Goal: Task Accomplishment & Management: Complete application form

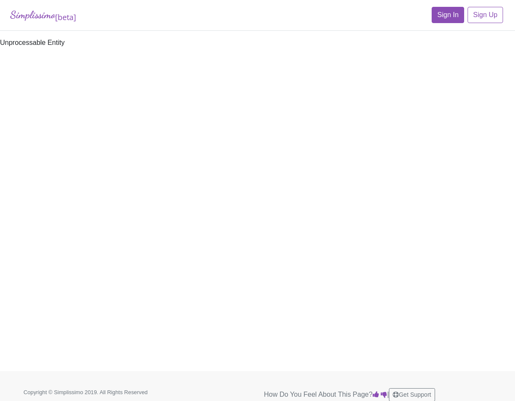
click at [451, 15] on link "Sign In" at bounding box center [448, 15] width 32 height 16
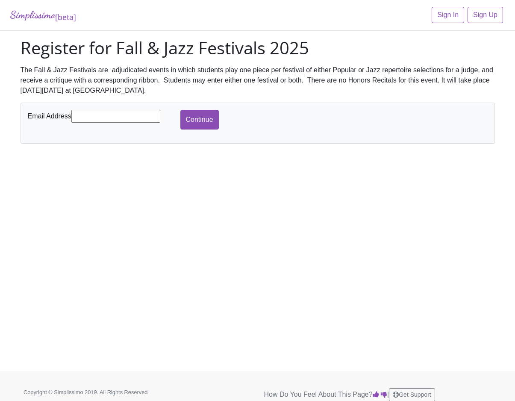
click at [98, 114] on input "text" at bounding box center [115, 116] width 89 height 13
type input "[PERSON_NAME][EMAIL_ADDRESS][DOMAIN_NAME]"
click at [193, 119] on input "Continue" at bounding box center [199, 120] width 38 height 20
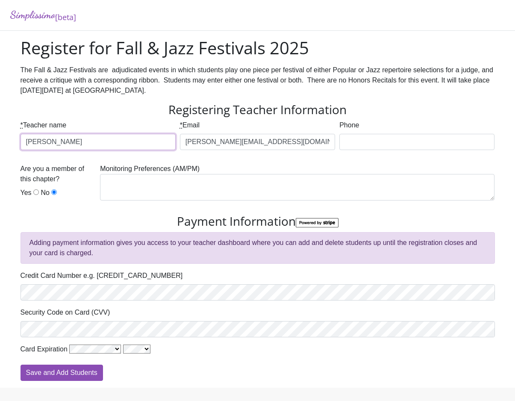
type input "Jennifer DeSantis"
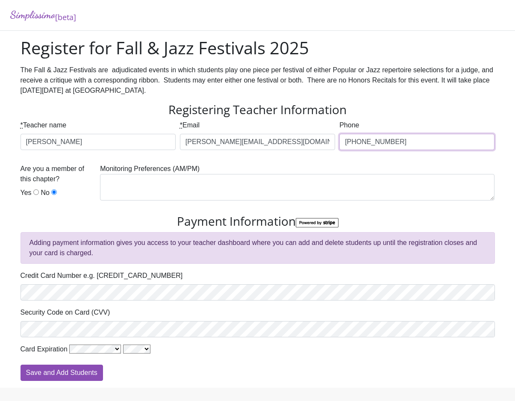
type input "817-233-1795"
click at [34, 194] on input "Yes" at bounding box center [36, 192] width 6 height 6
radio input "true"
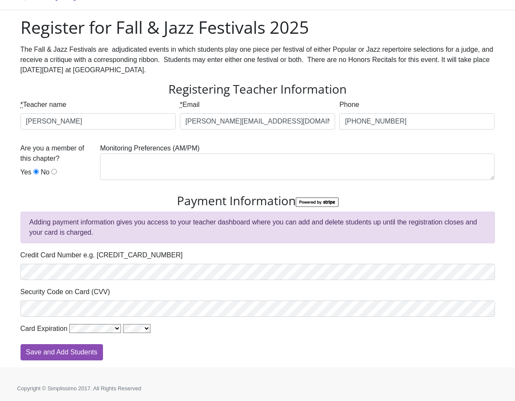
scroll to position [20, 0]
click at [88, 352] on input "Save and Add Students" at bounding box center [62, 352] width 82 height 16
type input "Processing"
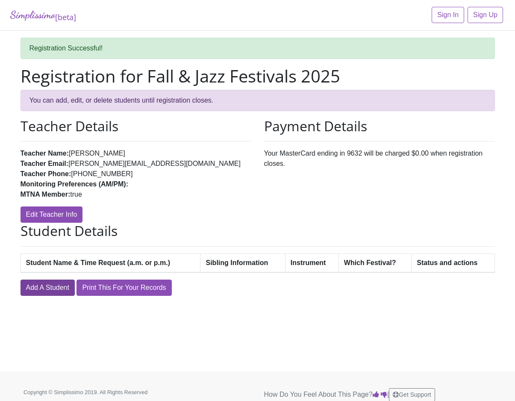
click at [35, 287] on link "Add A Student" at bounding box center [48, 287] width 54 height 16
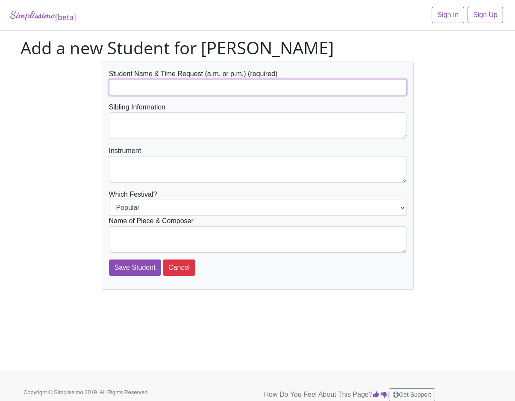
click at [153, 88] on input "text" at bounding box center [257, 87] width 297 height 16
type input "Emma Etheredge (morning)"
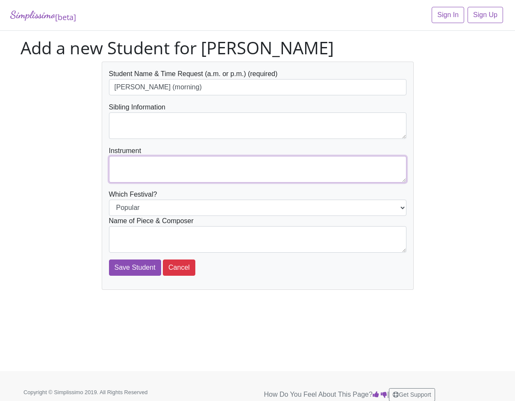
click at [138, 163] on textarea at bounding box center [257, 169] width 297 height 26
type textarea "piano"
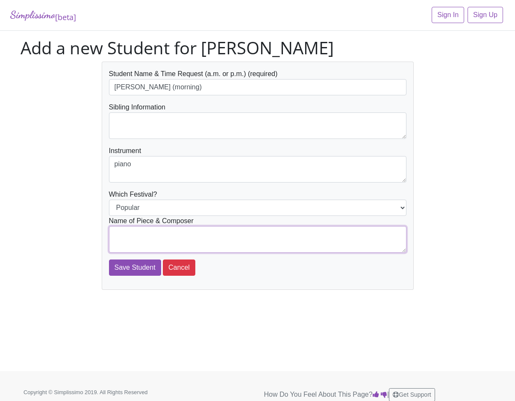
click at [185, 235] on textarea at bounding box center [257, 239] width 297 height 26
type textarea "S"
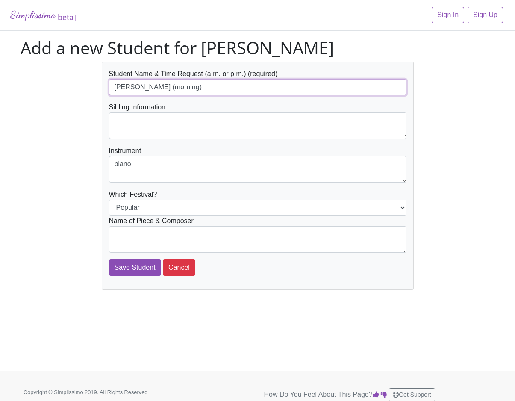
drag, startPoint x: 210, startPoint y: 86, endPoint x: 115, endPoint y: 83, distance: 95.7
click at [115, 83] on input "Emma Etheredge (morning)" at bounding box center [257, 87] width 297 height 16
type input "[PERSON_NAME] (1:00pm)"
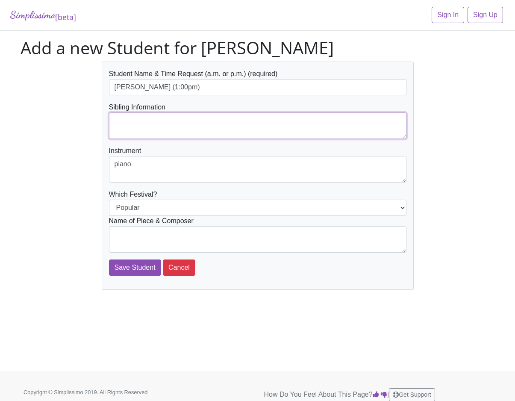
click at [125, 121] on textarea at bounding box center [257, 125] width 297 height 26
type textarea "[PERSON_NAME]"
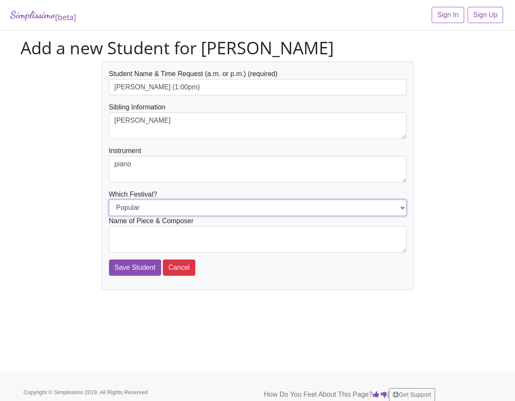
select select "Jazz"
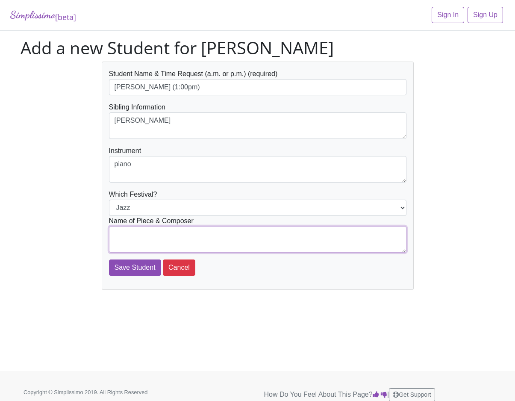
click at [240, 238] on textarea at bounding box center [257, 239] width 297 height 26
type textarea "Ol' Rockin' Chair Blues - Tier"
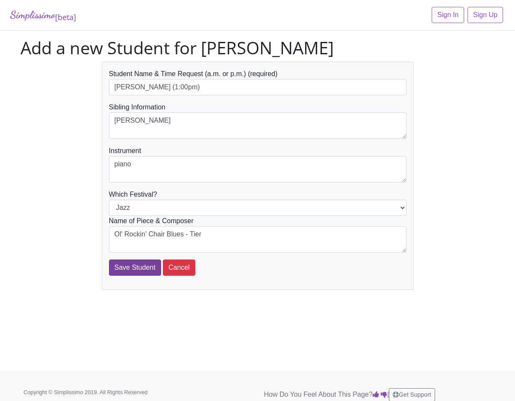
drag, startPoint x: 185, startPoint y: 243, endPoint x: 126, endPoint y: 268, distance: 63.9
click at [126, 268] on input "Save Student" at bounding box center [135, 267] width 52 height 16
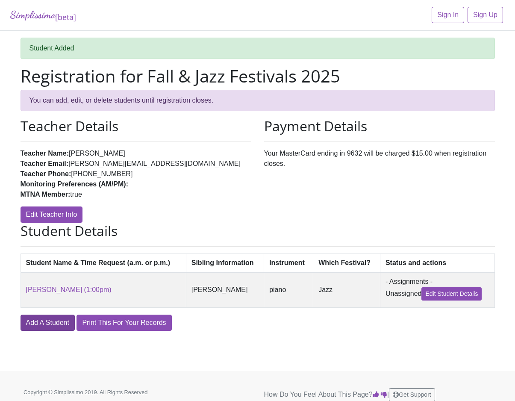
click at [45, 321] on link "Add A Student" at bounding box center [48, 322] width 54 height 16
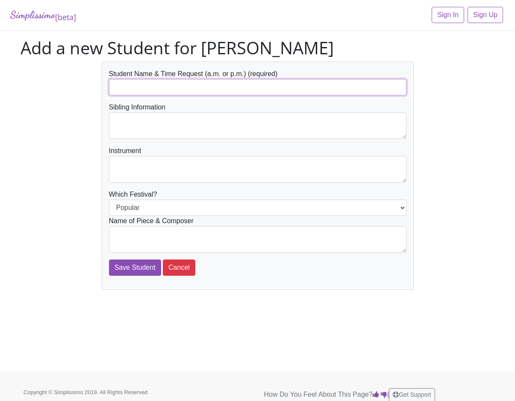
click at [159, 86] on input "text" at bounding box center [257, 87] width 297 height 16
type input "[PERSON_NAME] (1:00pm)"
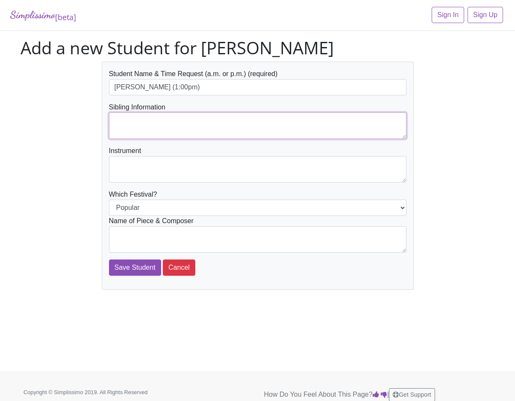
click at [132, 123] on textarea at bounding box center [257, 125] width 297 height 26
type textarea "Media Bhakta"
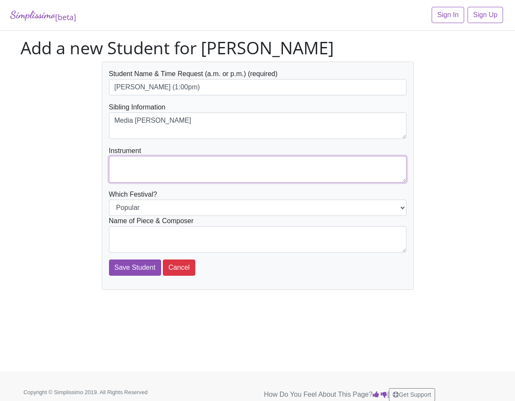
click at [122, 164] on textarea at bounding box center [257, 169] width 297 height 26
type textarea "piano"
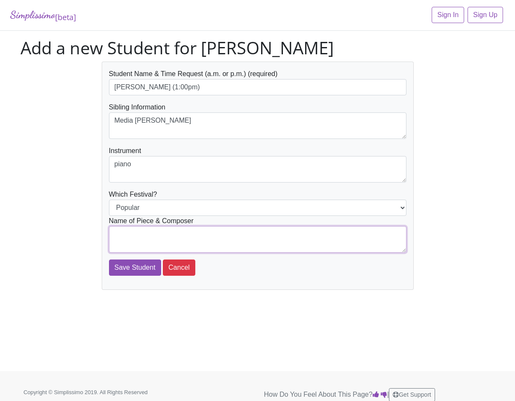
click at [128, 232] on textarea at bounding box center [257, 239] width 297 height 26
type textarea "The Rainbow Connection - arr. Faber"
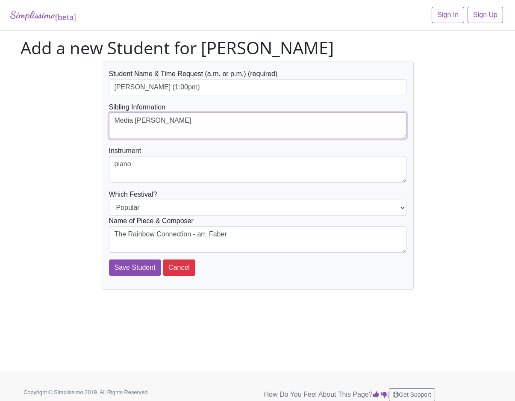
click at [130, 122] on textarea "Media Bhakta" at bounding box center [257, 125] width 297 height 26
type textarea "[PERSON_NAME]"
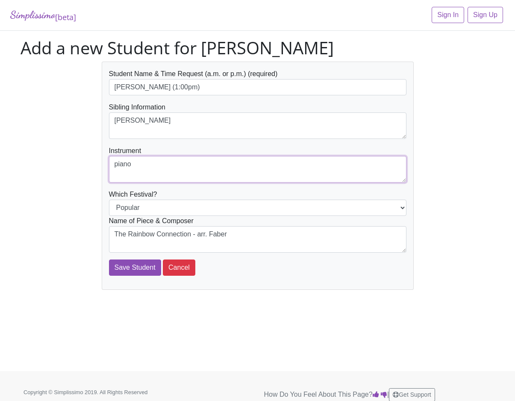
click at [168, 160] on textarea "piano" at bounding box center [257, 169] width 297 height 26
click at [130, 267] on input "Save Student" at bounding box center [135, 267] width 52 height 16
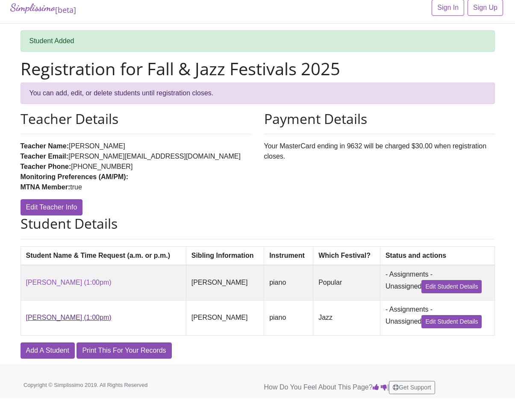
scroll to position [7, 0]
click at [50, 348] on link "Add A Student" at bounding box center [48, 350] width 54 height 16
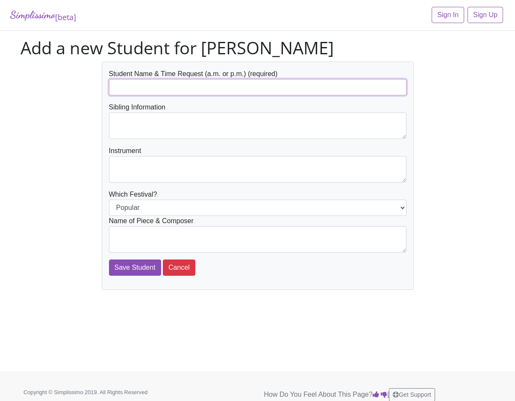
click at [133, 89] on input "text" at bounding box center [257, 87] width 297 height 16
type input "Lena Edwards (4:00pm)"
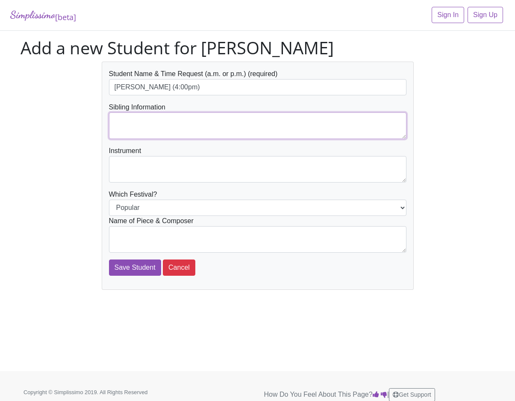
click at [129, 122] on textarea at bounding box center [257, 125] width 297 height 26
type textarea "Turner Edwards"
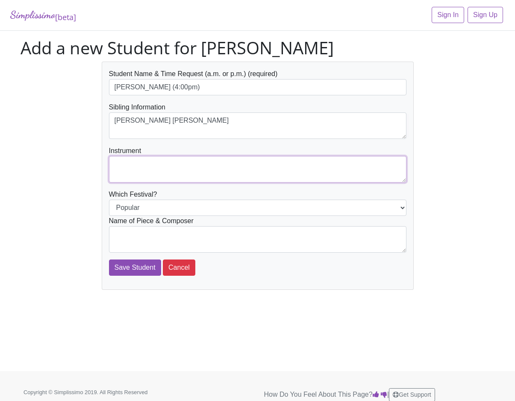
click at [121, 162] on textarea at bounding box center [257, 169] width 297 height 26
type textarea "piano"
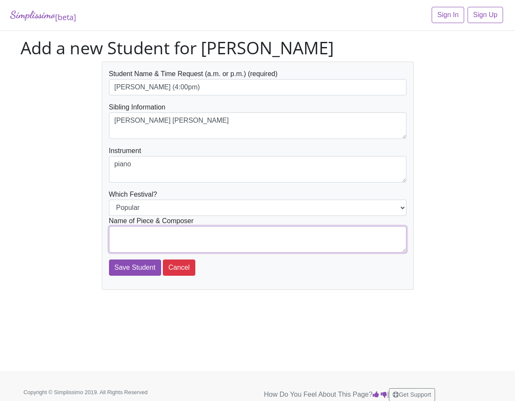
click at [127, 231] on textarea at bounding box center [257, 239] width 297 height 26
type textarea "Let's Go Fly a Kite - arr. Faber"
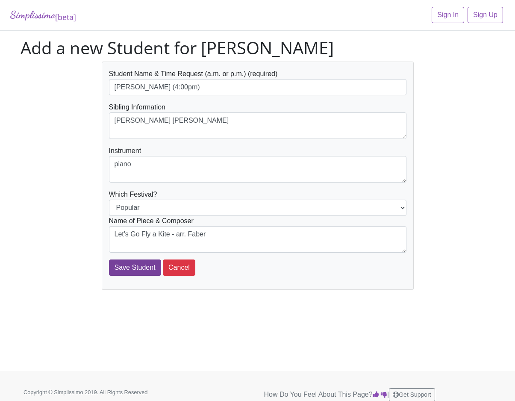
click at [128, 268] on input "Save Student" at bounding box center [135, 267] width 52 height 16
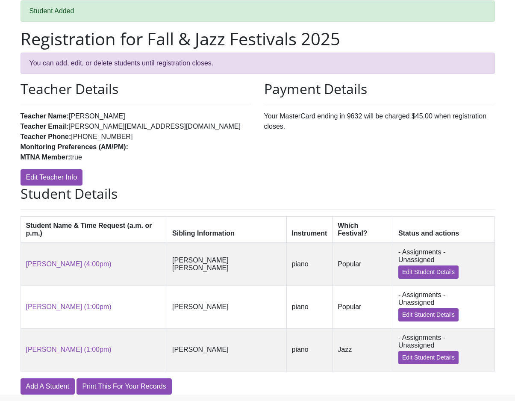
scroll to position [36, 0]
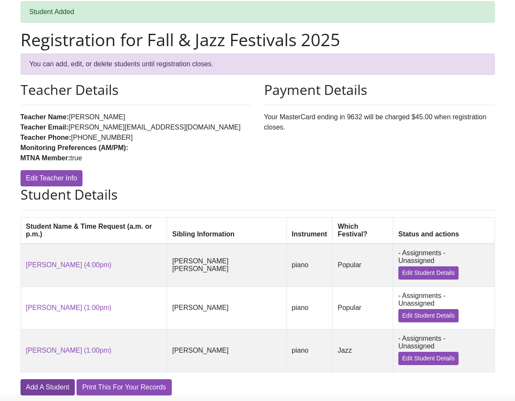
click at [52, 379] on link "Add A Student" at bounding box center [48, 387] width 54 height 16
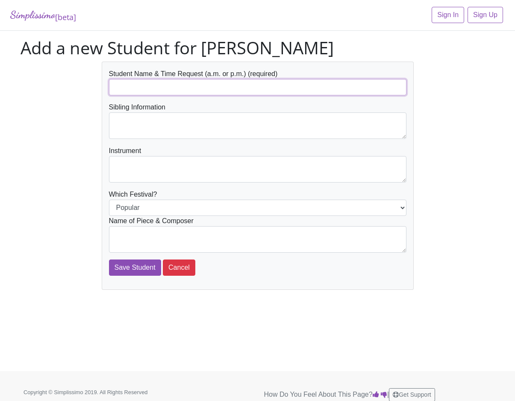
click at [152, 88] on input "text" at bounding box center [257, 87] width 297 height 16
type input "[PERSON_NAME] (4:00pm)"
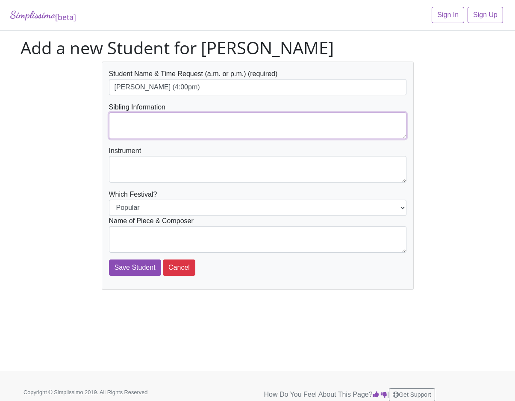
click at [137, 122] on textarea at bounding box center [257, 125] width 297 height 26
type textarea "[PERSON_NAME] [PERSON_NAME]"
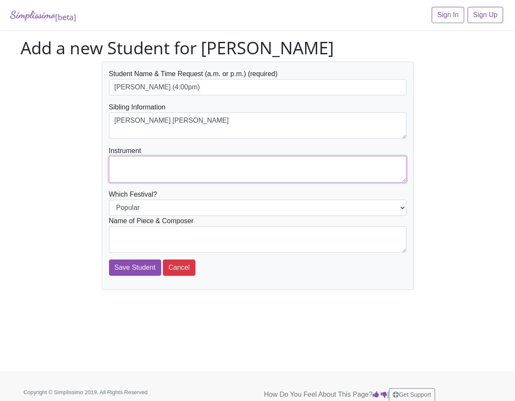
click at [134, 162] on textarea at bounding box center [257, 169] width 297 height 26
type textarea "piano"
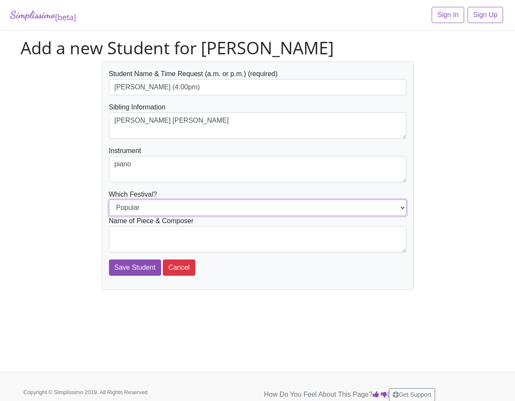
select select "Jazz"
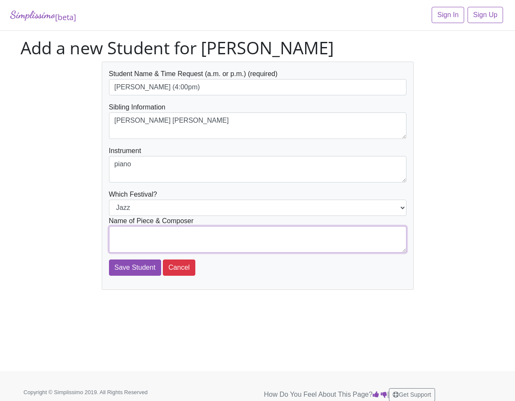
click at [272, 240] on textarea at bounding box center [257, 239] width 297 height 26
type textarea "Mississippi River Blues - Mier"
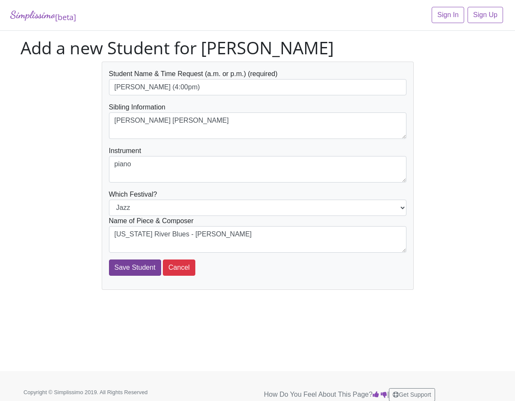
click at [129, 267] on input "Save Student" at bounding box center [135, 267] width 52 height 16
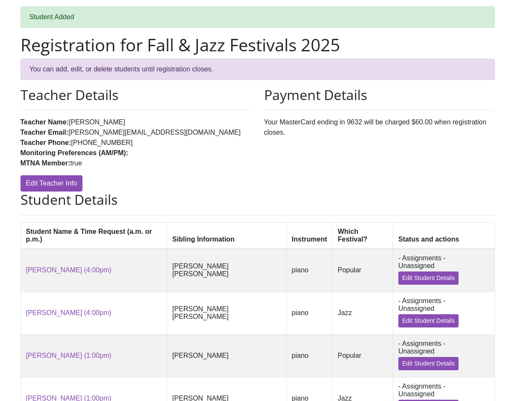
scroll to position [65, 0]
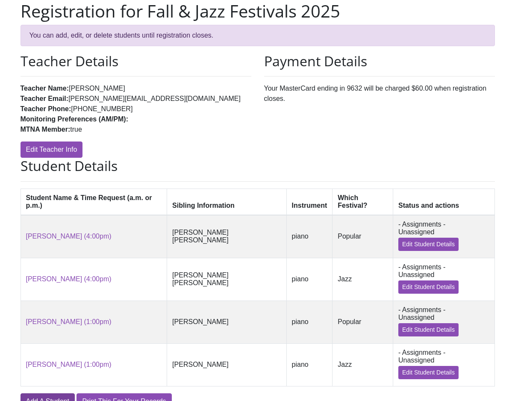
click at [47, 393] on link "Add A Student" at bounding box center [48, 401] width 54 height 16
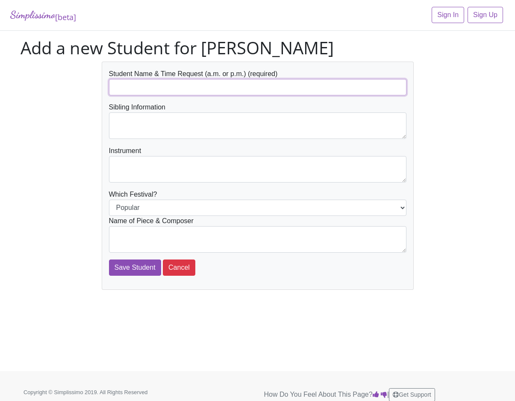
click at [157, 87] on input "text" at bounding box center [257, 87] width 297 height 16
type input "[PERSON_NAME] (morning)"
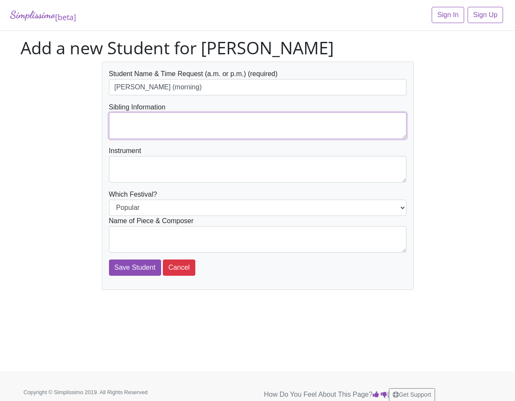
click at [128, 125] on textarea at bounding box center [257, 125] width 297 height 26
type textarea "[PERSON_NAME]"
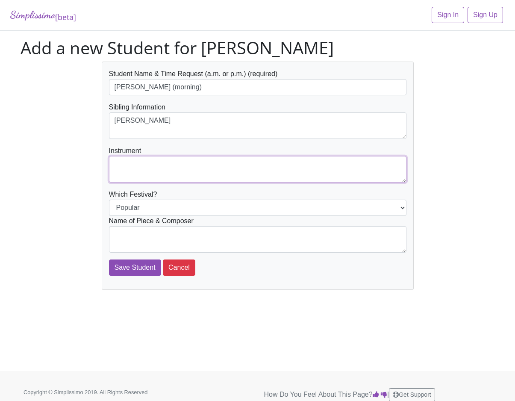
click at [123, 161] on textarea at bounding box center [257, 169] width 297 height 26
type textarea "piano"
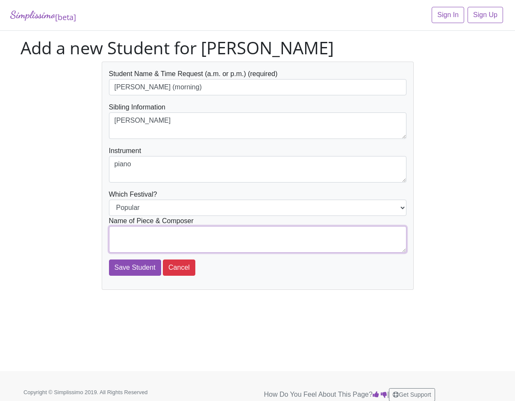
click at [132, 228] on textarea at bounding box center [257, 239] width 297 height 26
type textarea "Remember Me -arr. Faber"
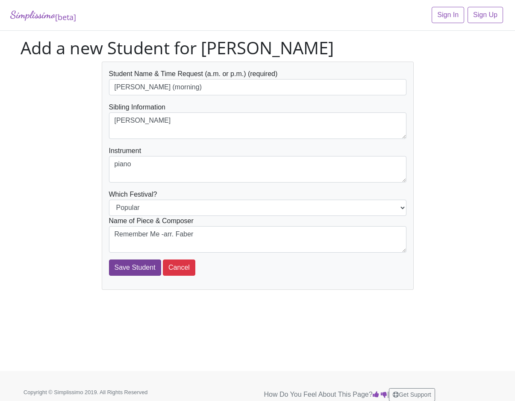
click at [140, 267] on input "Save Student" at bounding box center [135, 267] width 52 height 16
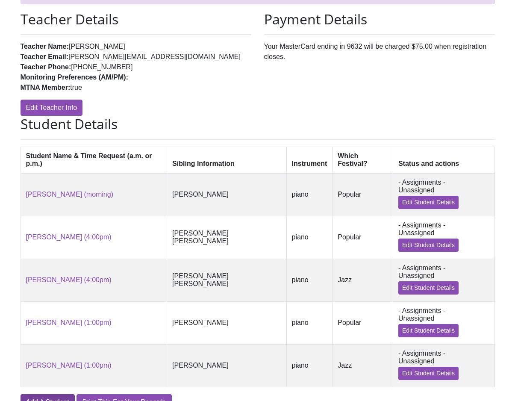
scroll to position [106, 0]
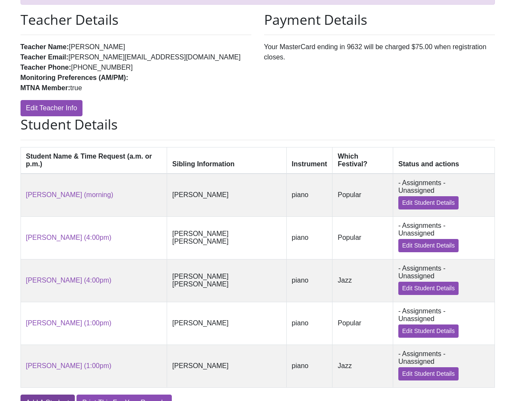
click at [52, 394] on link "Add A Student" at bounding box center [48, 402] width 54 height 16
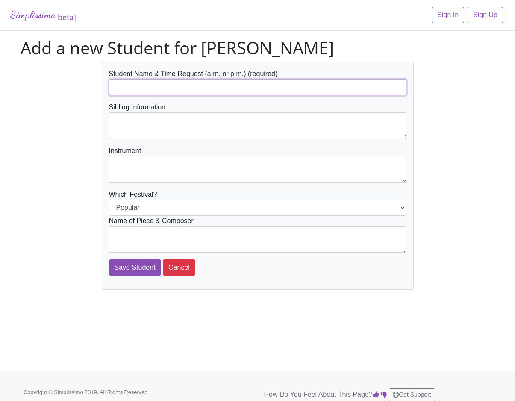
click at [148, 91] on input "text" at bounding box center [257, 87] width 297 height 16
type input "[PERSON_NAME] (morning)"
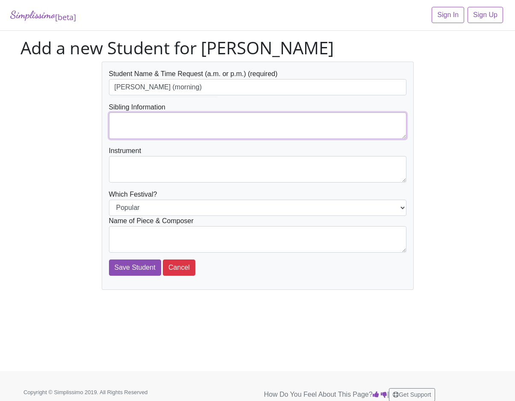
click at [124, 121] on textarea at bounding box center [257, 125] width 297 height 26
type textarea "[PERSON_NAME]"
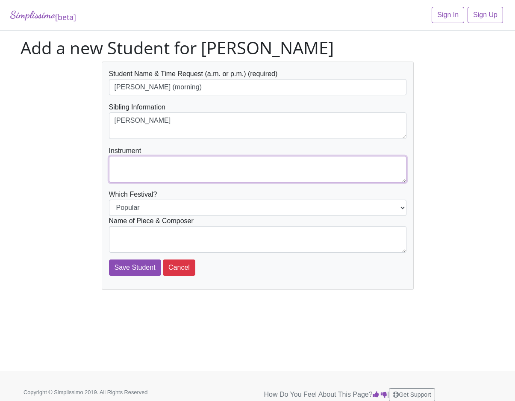
click at [119, 161] on textarea at bounding box center [257, 169] width 297 height 26
type textarea "piano"
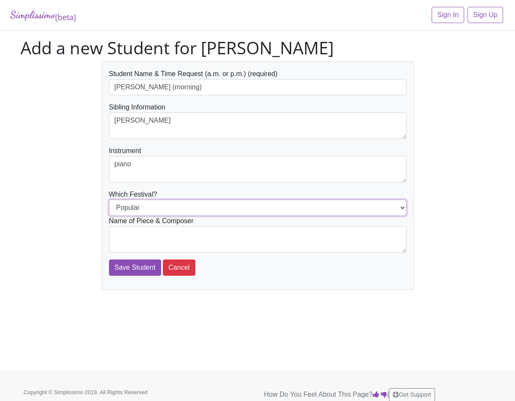
select select "Jazz"
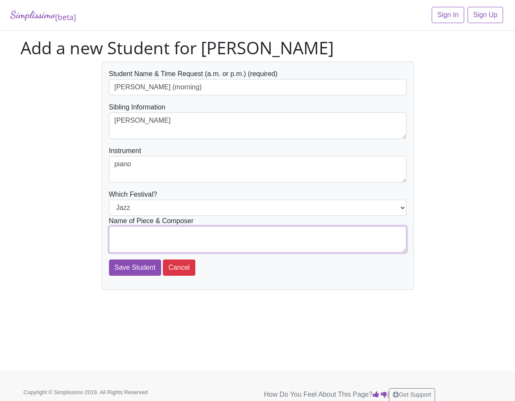
click at [235, 234] on textarea at bounding box center [257, 239] width 297 height 26
type textarea "Goosebump Boogie - [PERSON_NAME]"
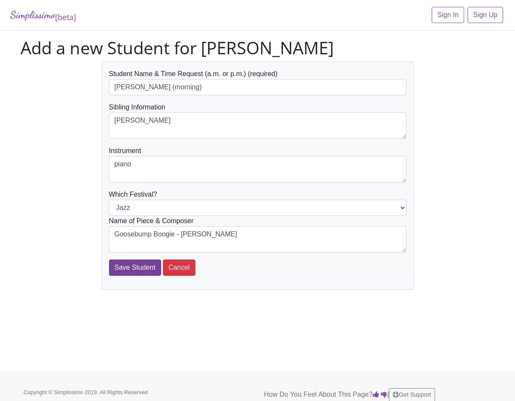
click at [130, 268] on input "Save Student" at bounding box center [135, 267] width 52 height 16
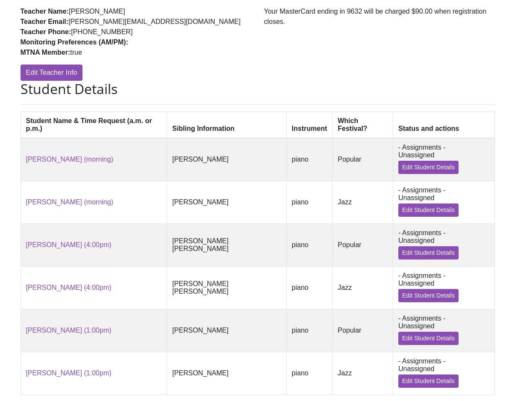
scroll to position [141, 0]
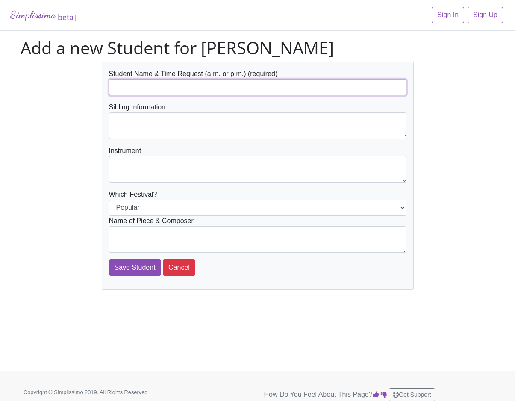
click at [161, 80] on input "text" at bounding box center [257, 87] width 297 height 16
type input "[PERSON_NAME] [PERSON_NAME] (4:00pm)"
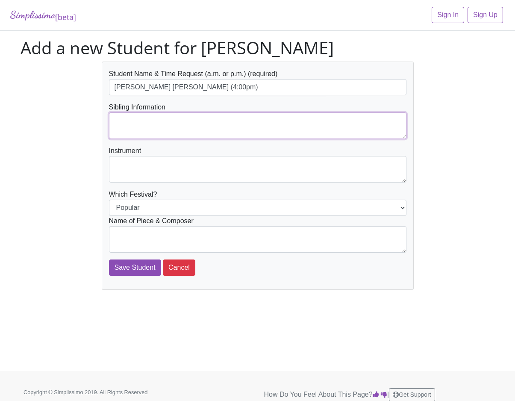
click at [131, 125] on textarea at bounding box center [257, 125] width 297 height 26
type textarea "[PERSON_NAME]"
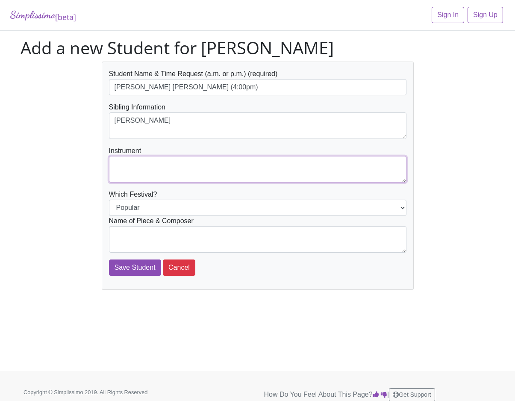
click at [130, 163] on textarea at bounding box center [257, 169] width 297 height 26
type textarea "piano"
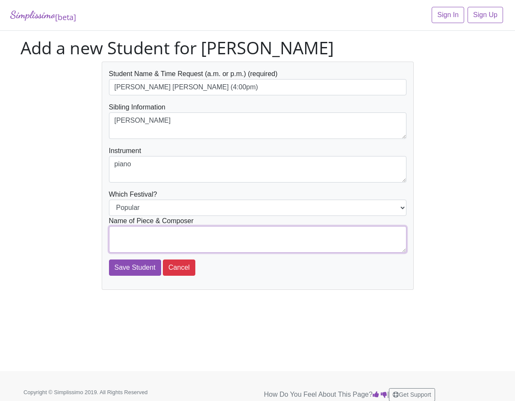
click at [262, 234] on textarea at bounding box center [257, 239] width 297 height 26
type textarea "T"
type textarea "Concerning Hobbits - [PERSON_NAME]"
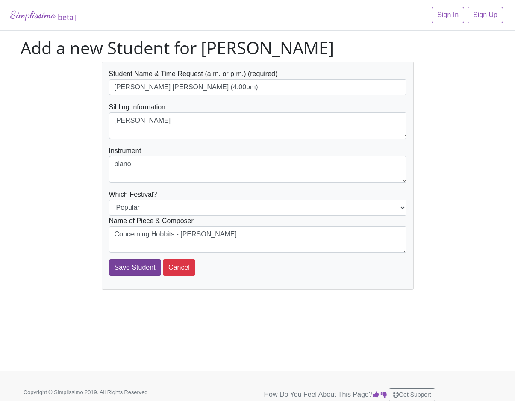
click at [129, 267] on input "Save Student" at bounding box center [135, 267] width 52 height 16
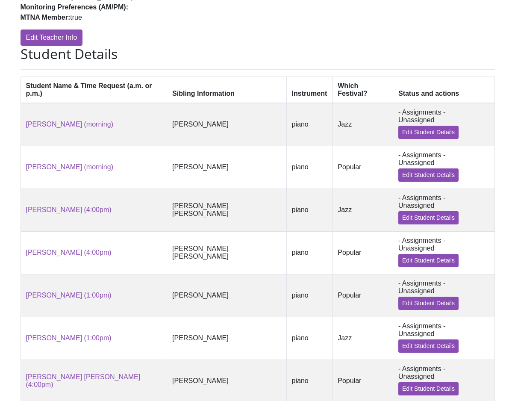
scroll to position [176, 0]
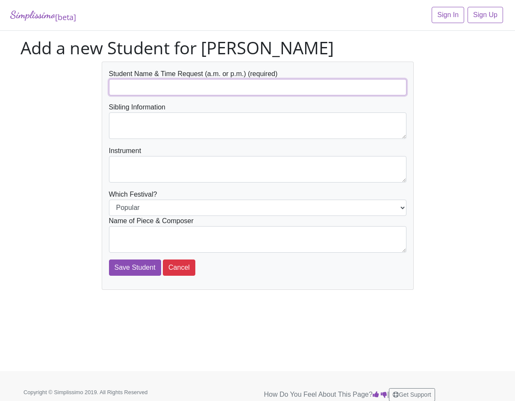
click at [159, 85] on input "text" at bounding box center [257, 87] width 297 height 16
type input "[PERSON_NAME] [PERSON_NAME] (4:00pm)"
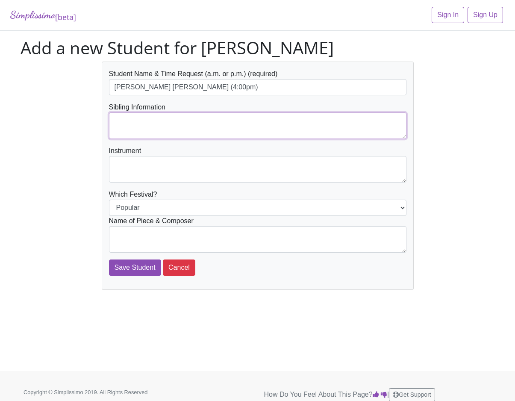
click at [134, 121] on textarea at bounding box center [257, 125] width 297 height 26
type textarea "[PERSON_NAME]"
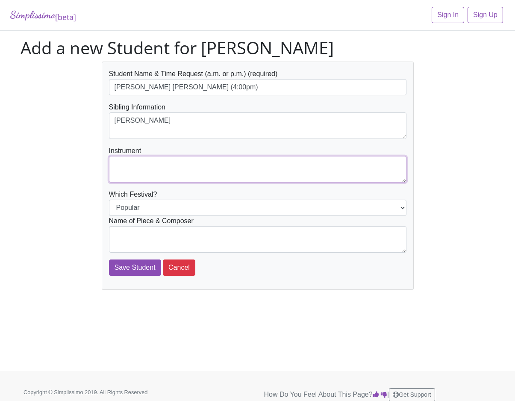
click at [126, 163] on textarea at bounding box center [257, 169] width 297 height 26
type textarea "piano"
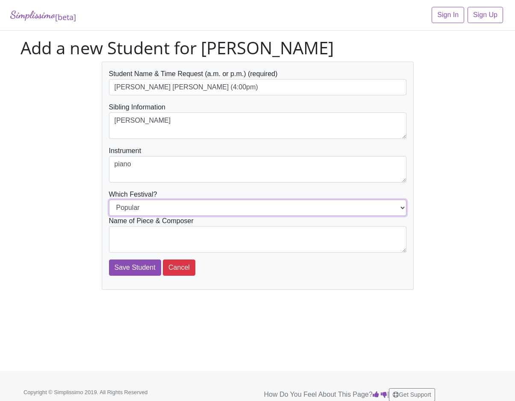
select select "Jazz"
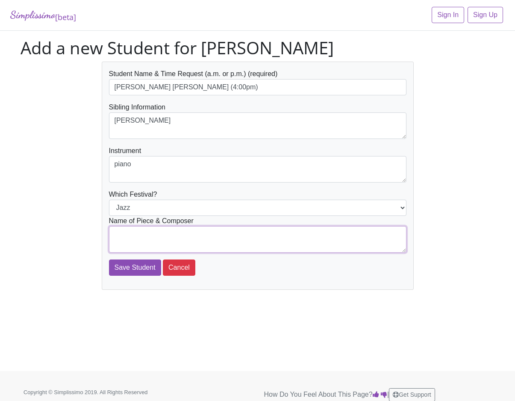
click at [231, 235] on textarea at bounding box center [257, 239] width 297 height 26
type textarea "Misty Night Blues - Mier"
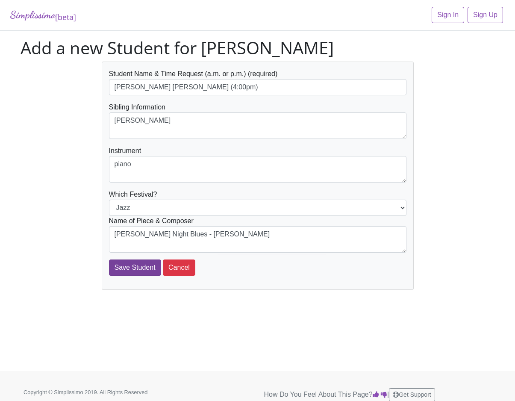
click at [136, 266] on input "Save Student" at bounding box center [135, 267] width 52 height 16
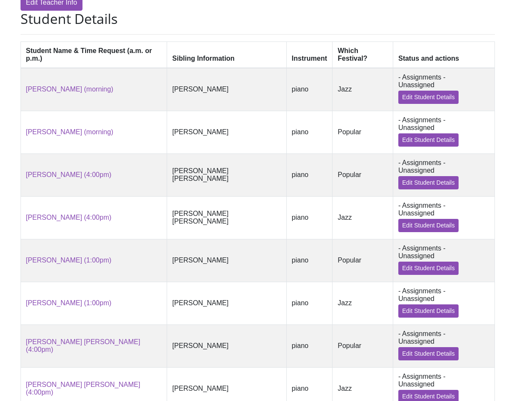
scroll to position [211, 0]
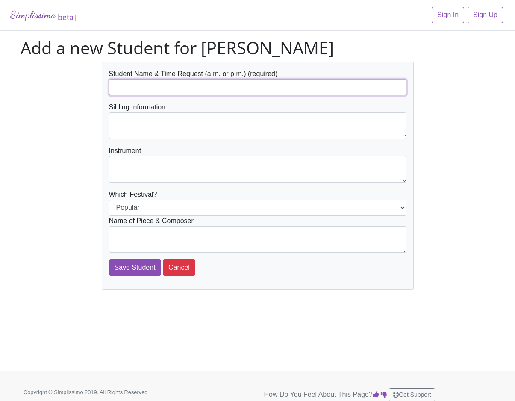
click at [129, 89] on input "text" at bounding box center [257, 87] width 297 height 16
type input "[PERSON_NAME] (early morning)"
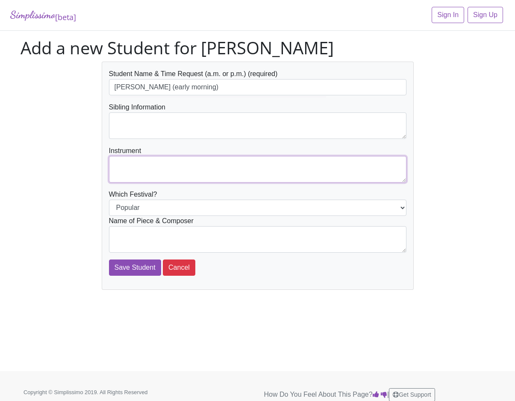
click at [122, 164] on textarea at bounding box center [257, 169] width 297 height 26
type textarea "piano"
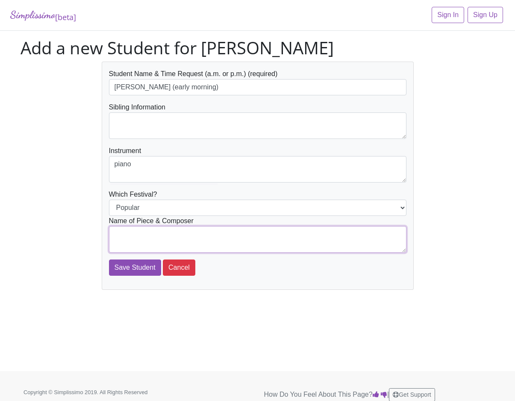
click at [179, 231] on textarea at bounding box center [257, 239] width 297 height 26
type textarea "Clouds - arr. [PERSON_NAME]"
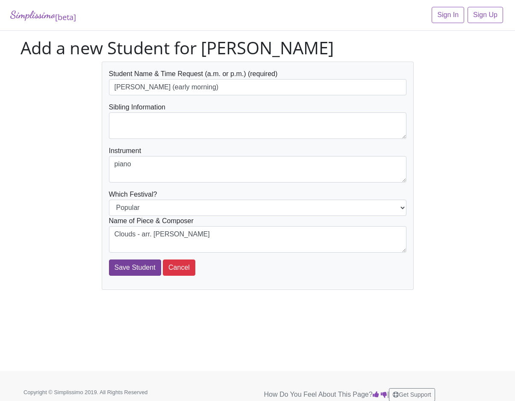
click at [128, 269] on input "Save Student" at bounding box center [135, 267] width 52 height 16
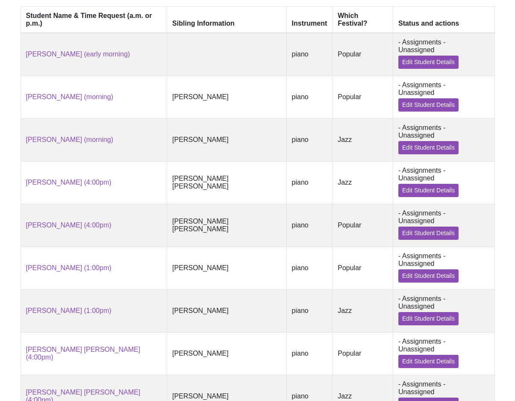
scroll to position [247, 0]
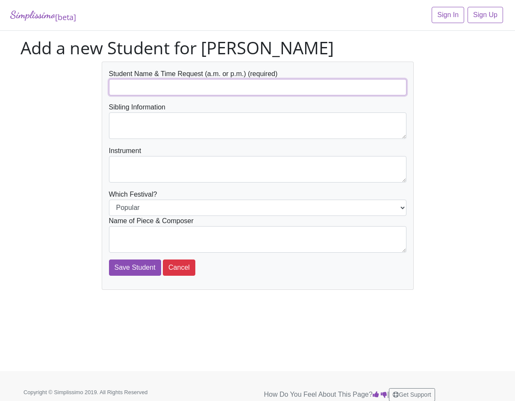
click at [150, 85] on input "text" at bounding box center [257, 87] width 297 height 16
type input "[PERSON_NAME] (early morning)"
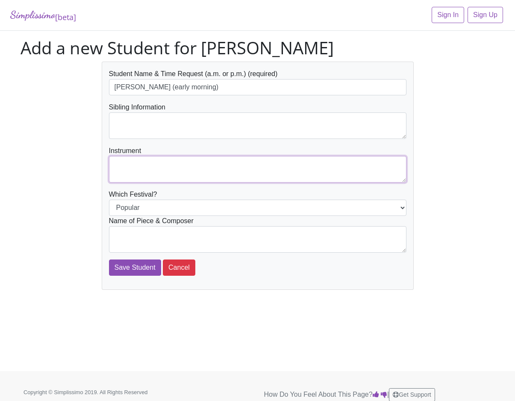
click at [125, 162] on textarea at bounding box center [257, 169] width 297 height 26
type textarea "piano"
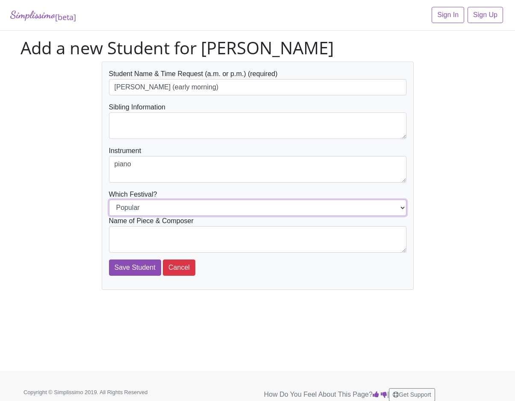
select select "Jazz"
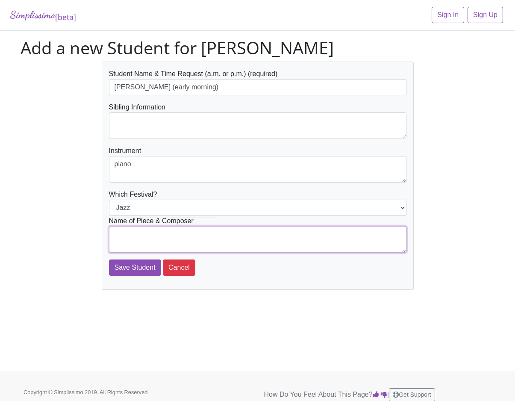
click at [226, 244] on textarea at bounding box center [257, 239] width 297 height 26
type textarea "Flashlight Tag - Mier"
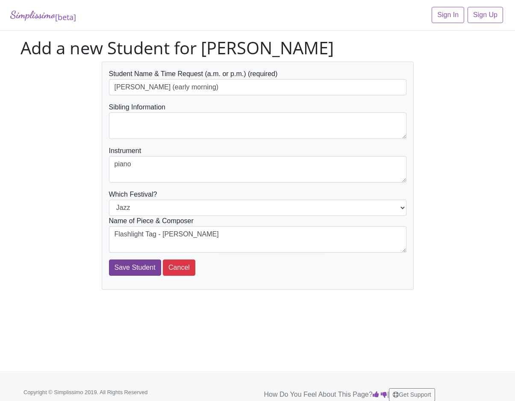
click at [135, 268] on input "Save Student" at bounding box center [135, 267] width 52 height 16
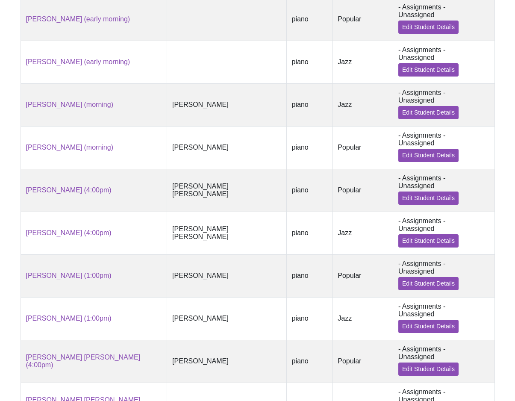
scroll to position [282, 0]
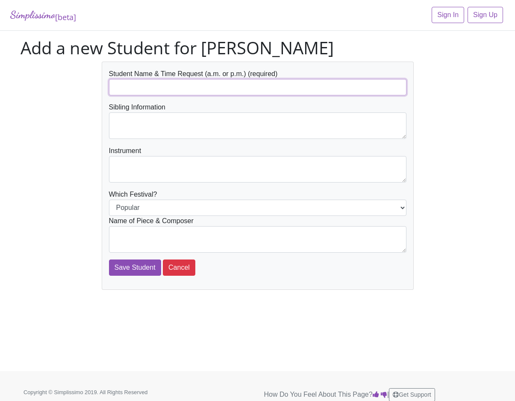
click at [131, 84] on input "text" at bounding box center [257, 87] width 297 height 16
type input "[PERSON_NAME] (morning)"
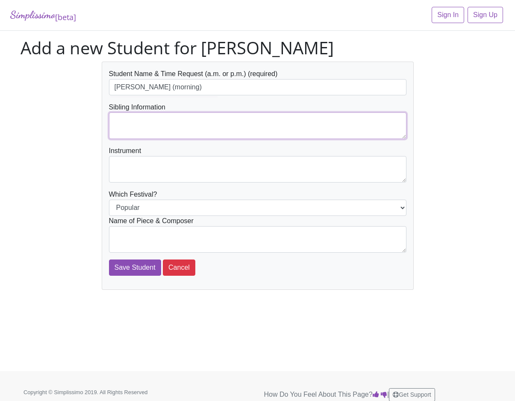
click at [120, 126] on textarea at bounding box center [257, 125] width 297 height 26
type textarea "[PERSON_NAME]"
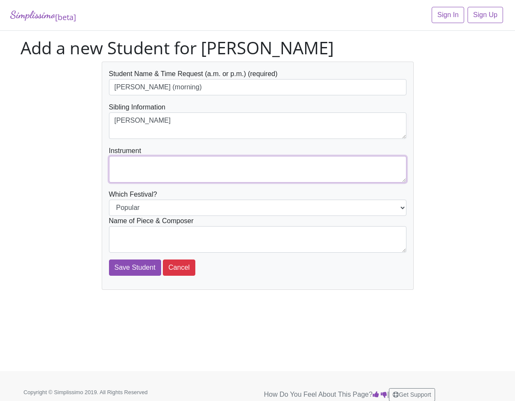
click at [117, 166] on textarea at bounding box center [257, 169] width 297 height 26
type textarea "piano"
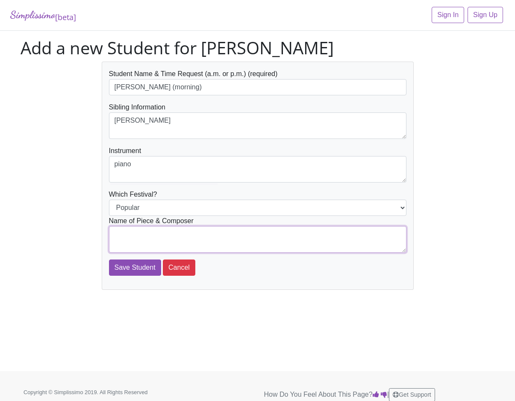
click at [131, 232] on textarea at bounding box center [257, 239] width 297 height 26
type textarea "The Phantom of the Opera - arranged"
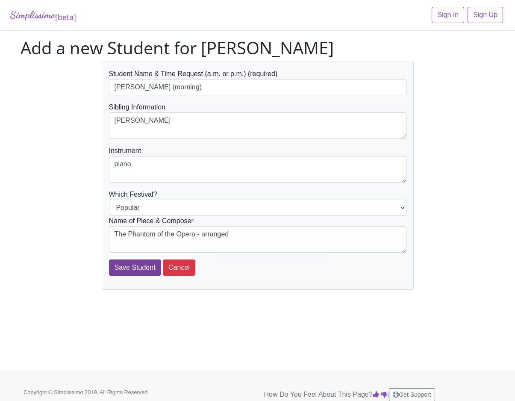
click at [126, 268] on input "Save Student" at bounding box center [135, 267] width 52 height 16
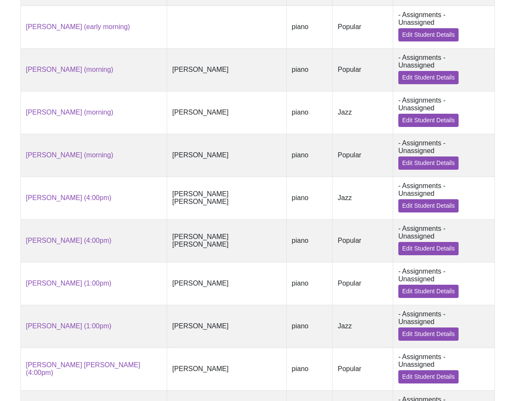
scroll to position [317, 0]
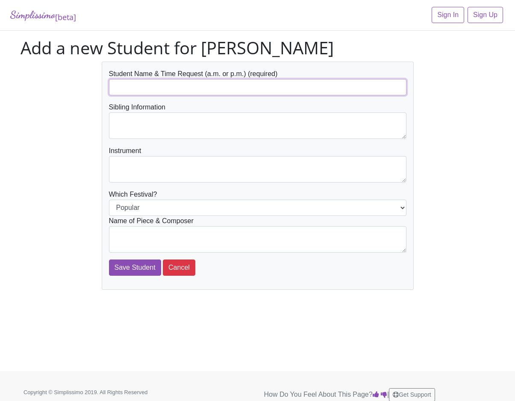
click at [169, 87] on input "text" at bounding box center [257, 87] width 297 height 16
type input "[PERSON_NAME]"
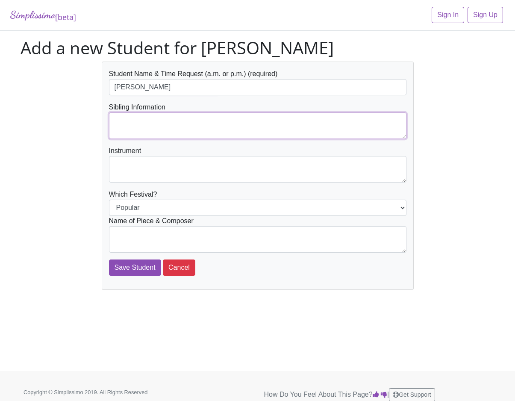
click at [147, 117] on textarea at bounding box center [257, 125] width 297 height 26
type textarea "[PERSON_NAME]"
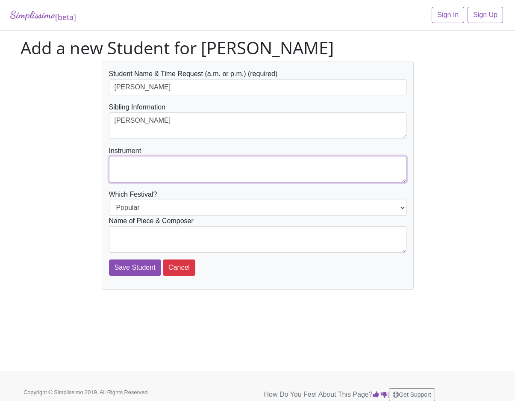
click at [133, 165] on textarea at bounding box center [257, 169] width 297 height 26
type textarea "piano"
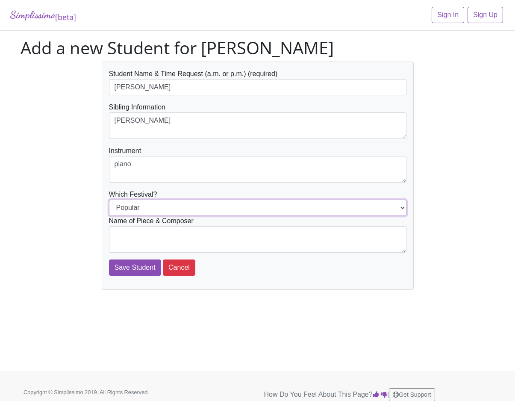
select select "Jazz"
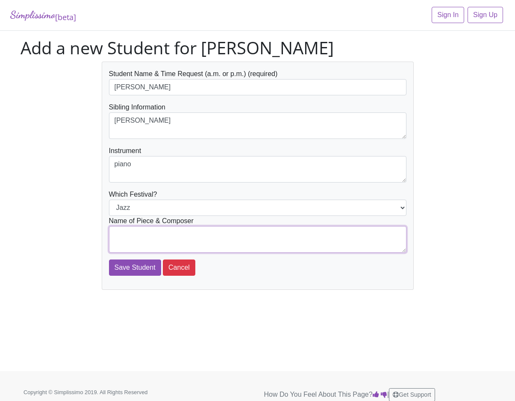
click at [205, 237] on textarea at bounding box center [257, 239] width 297 height 26
type textarea "Summertime Jazz - [PERSON_NAME]"
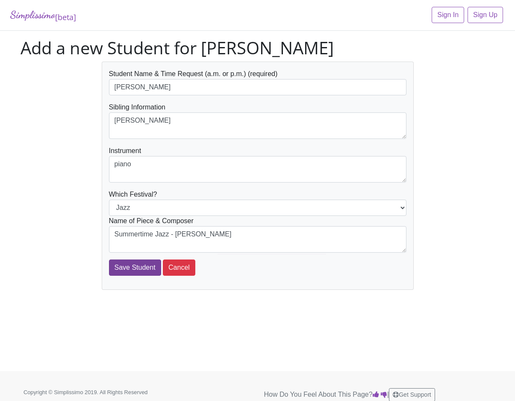
click at [124, 270] on input "Save Student" at bounding box center [135, 267] width 52 height 16
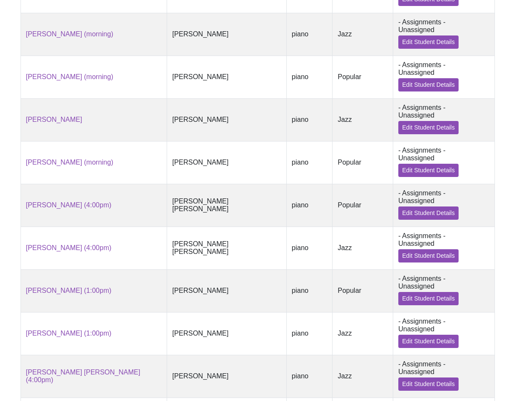
scroll to position [352, 0]
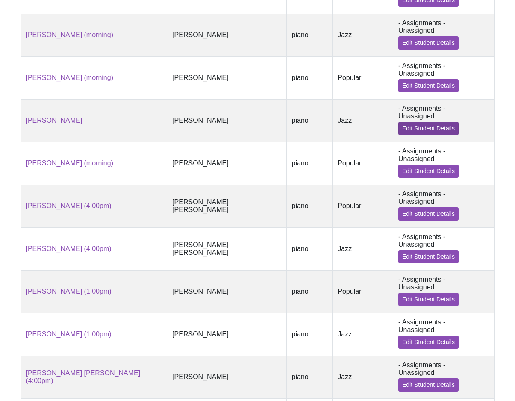
click at [437, 122] on link "Edit Student Details" at bounding box center [428, 128] width 60 height 13
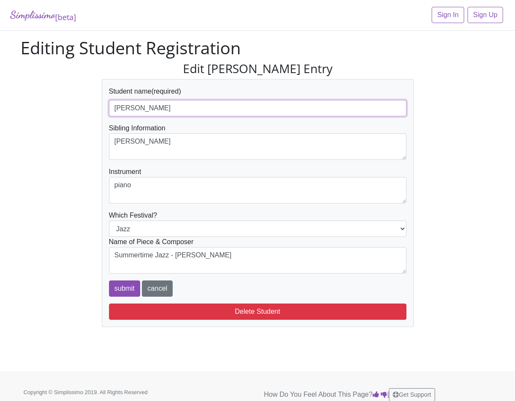
click at [184, 112] on input "[PERSON_NAME]" at bounding box center [257, 108] width 297 height 16
type input "[PERSON_NAME] (morning)"
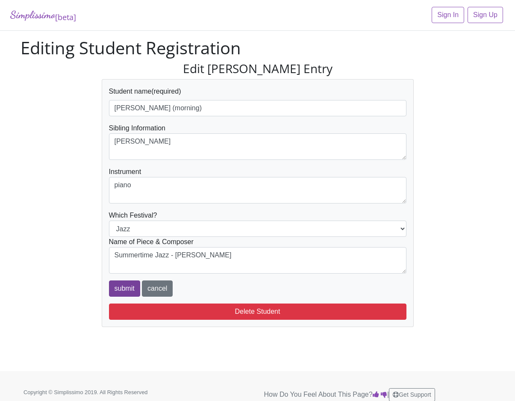
click at [121, 285] on input "submit" at bounding box center [124, 288] width 31 height 16
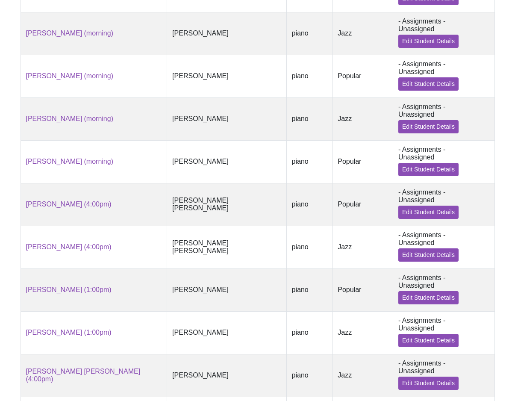
scroll to position [352, 0]
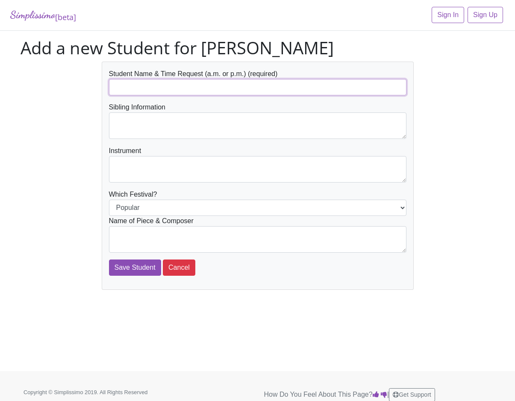
click at [129, 88] on input "text" at bounding box center [257, 87] width 297 height 16
type input "[PERSON_NAME]"
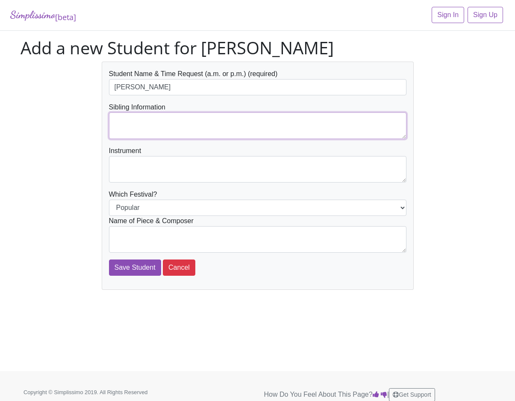
click at [129, 122] on textarea at bounding box center [257, 125] width 297 height 26
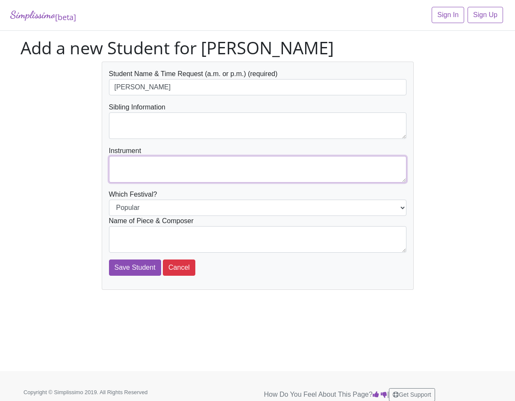
click at [123, 162] on textarea at bounding box center [257, 169] width 297 height 26
type textarea "piano"
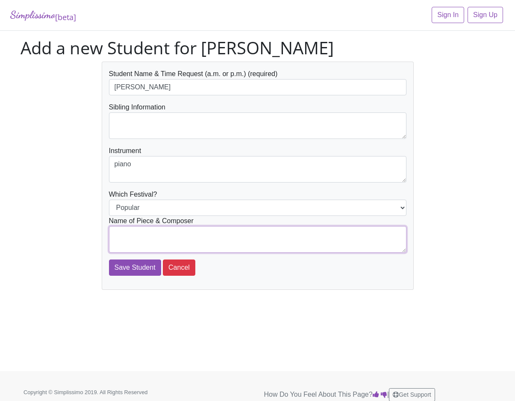
click at [190, 232] on textarea at bounding box center [257, 239] width 297 height 26
type textarea "The Pink Panther - arranged"
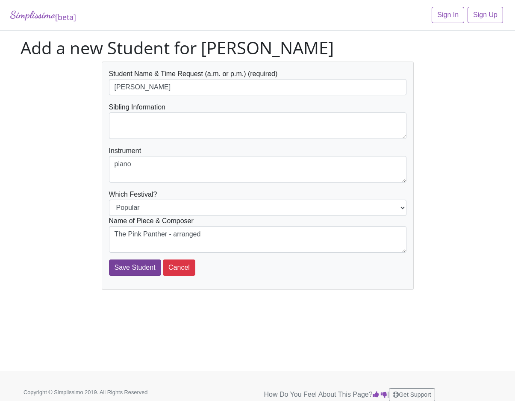
click at [130, 270] on input "Save Student" at bounding box center [135, 267] width 52 height 16
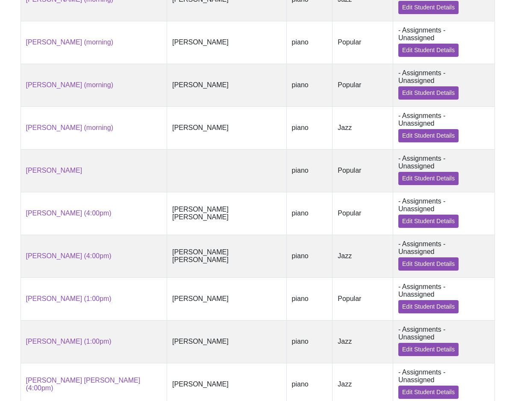
scroll to position [387, 0]
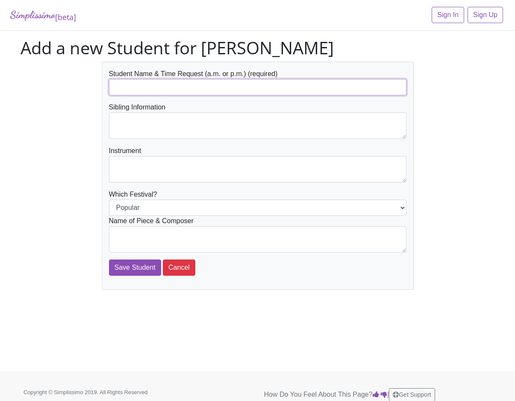
click at [171, 83] on input "text" at bounding box center [257, 87] width 297 height 16
type input "[PERSON_NAME]"
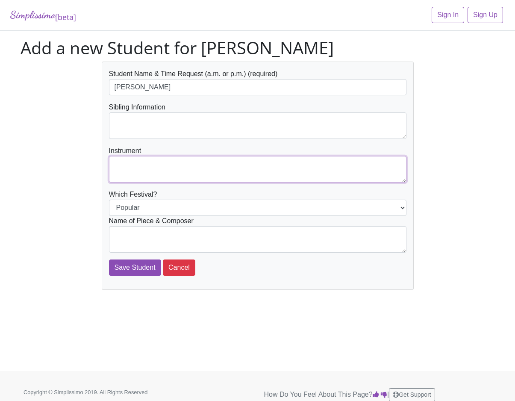
click at [149, 163] on textarea at bounding box center [257, 169] width 297 height 26
type textarea "piano"
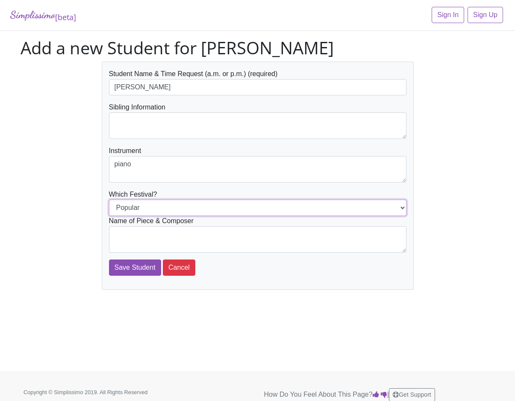
select select "Jazz"
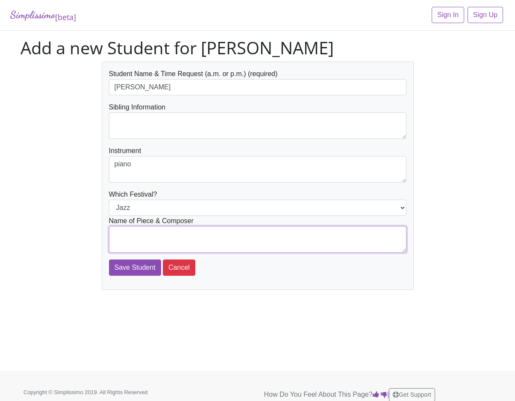
click at [226, 235] on textarea at bounding box center [257, 239] width 297 height 26
type textarea "Persistent Rhythm - Mier"
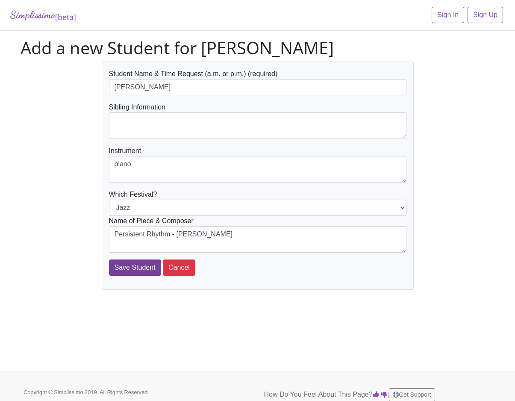
click at [142, 270] on input "Save Student" at bounding box center [135, 267] width 52 height 16
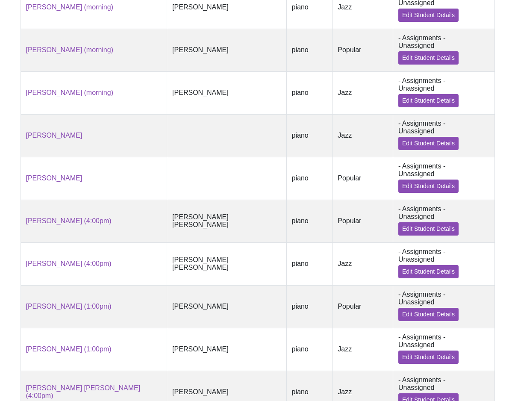
scroll to position [422, 0]
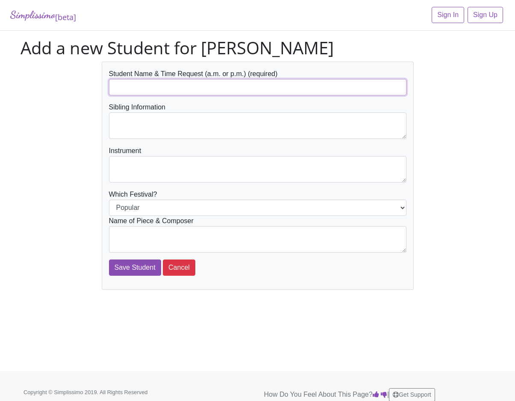
click at [140, 86] on input "text" at bounding box center [257, 87] width 297 height 16
type input "[PERSON_NAME] (10:00am)"
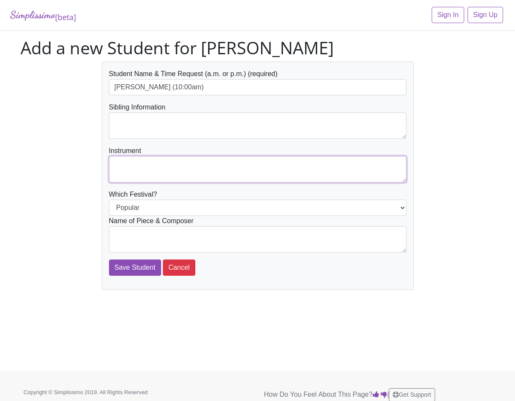
click at [125, 165] on textarea at bounding box center [257, 169] width 297 height 26
type textarea "piano"
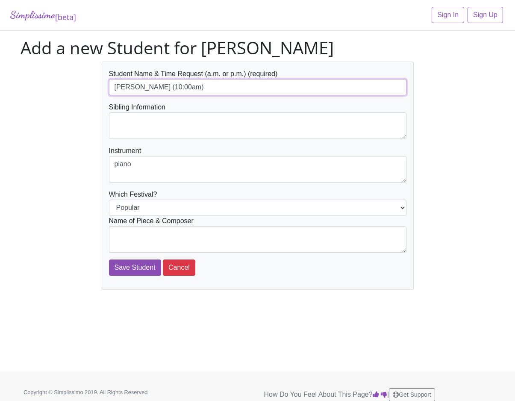
click at [141, 86] on input "[PERSON_NAME] (10:00am)" at bounding box center [257, 87] width 297 height 16
type input "[PERSON_NAME] (10:00am)"
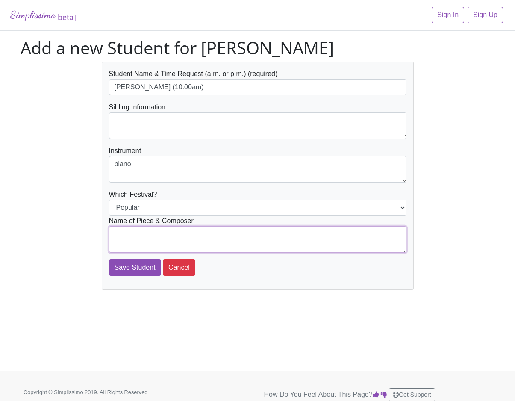
click at [194, 232] on textarea at bounding box center [257, 239] width 297 height 26
type textarea "[PERSON_NAME]'s Theme - arr. Faber"
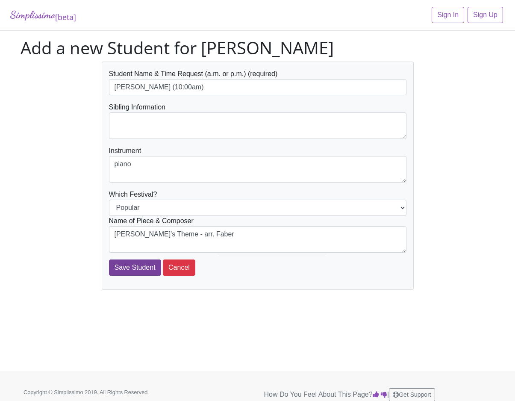
click at [129, 267] on input "Save Student" at bounding box center [135, 267] width 52 height 16
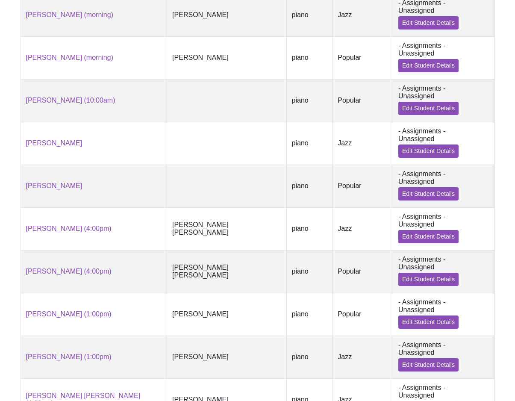
scroll to position [457, 0]
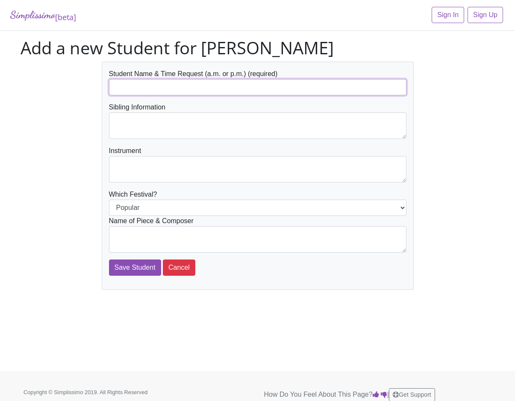
click at [134, 85] on input "text" at bounding box center [257, 87] width 297 height 16
type input "[PERSON_NAME] (10:00am)"
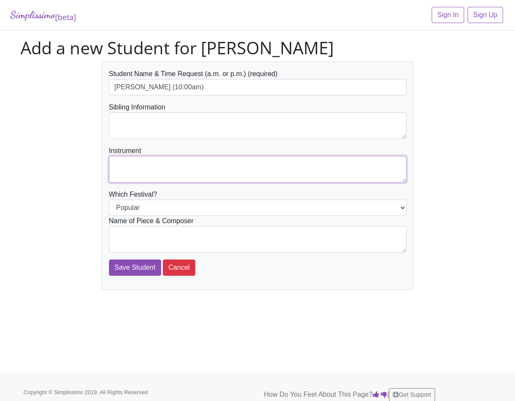
click at [137, 169] on textarea at bounding box center [257, 169] width 297 height 26
type textarea "piano"
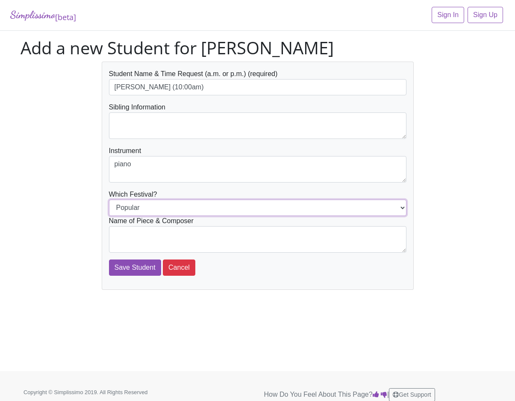
select select "Jazz"
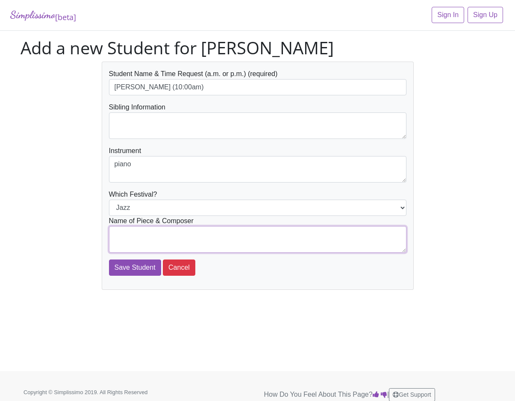
click at [270, 233] on textarea at bounding box center [257, 239] width 297 height 26
type textarea "Finger Boogie - Mier"
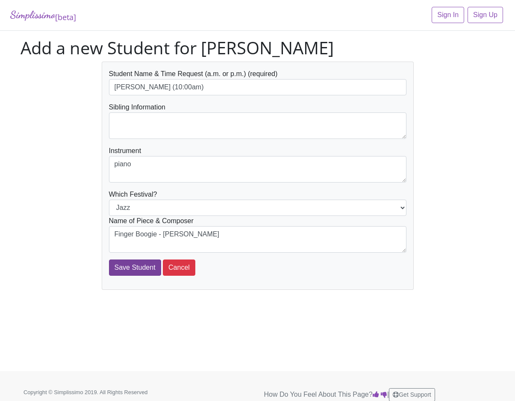
click at [141, 265] on input "Save Student" at bounding box center [135, 267] width 52 height 16
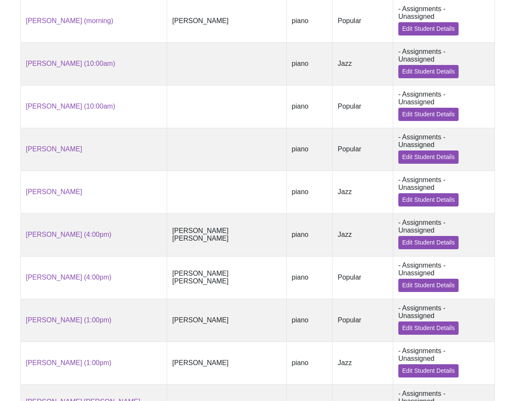
scroll to position [492, 0]
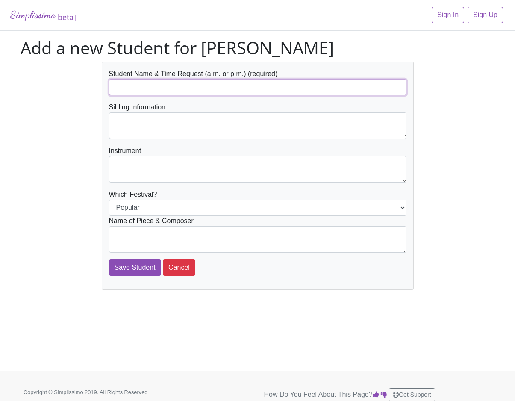
click at [143, 87] on input "text" at bounding box center [257, 87] width 297 height 16
type input "[PERSON_NAME] (early morning)"
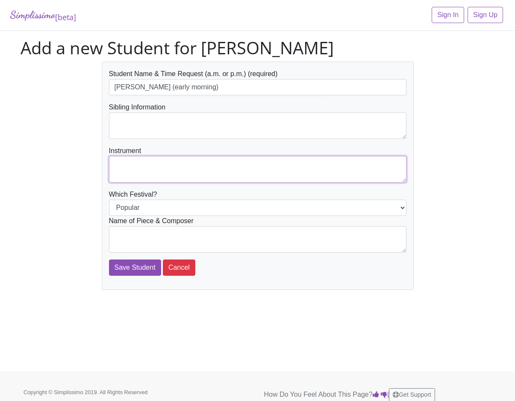
click at [126, 161] on textarea at bounding box center [257, 169] width 297 height 26
type textarea "piano"
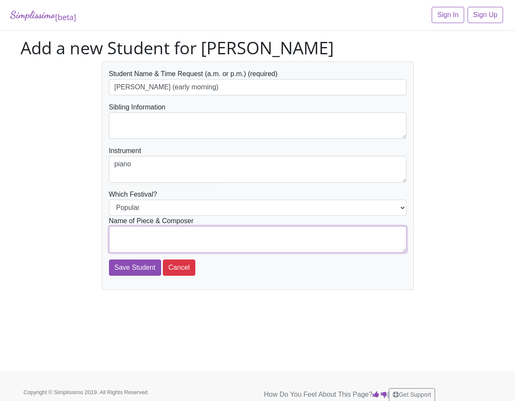
click at [153, 232] on textarea at bounding box center [257, 239] width 297 height 26
type textarea "Love - arranged"
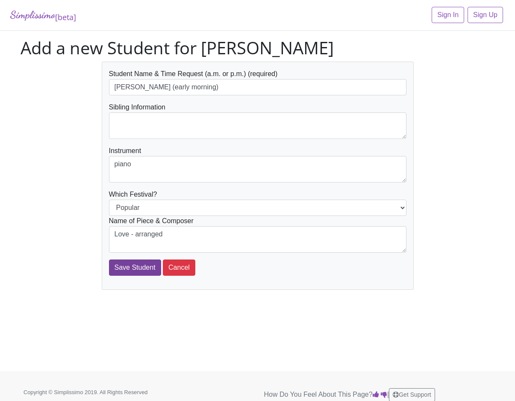
click at [126, 264] on input "Save Student" at bounding box center [135, 267] width 52 height 16
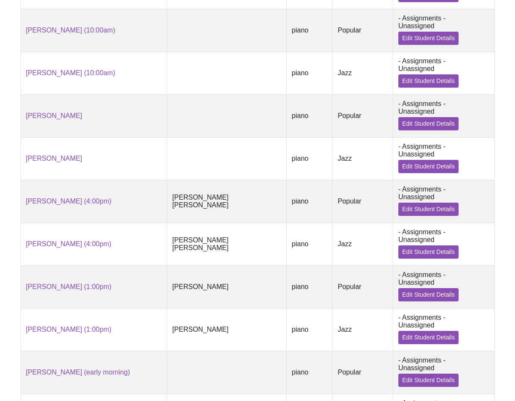
scroll to position [527, 0]
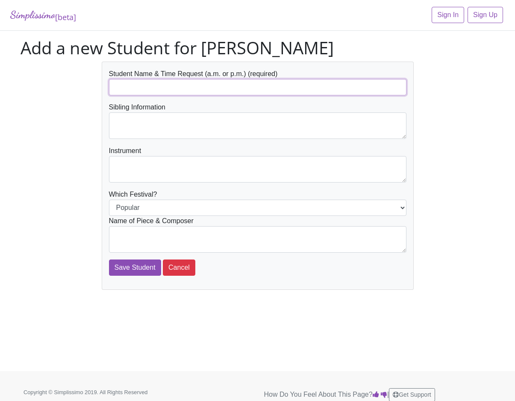
click at [141, 90] on input "text" at bounding box center [257, 87] width 297 height 16
type input "[PERSON_NAME]"
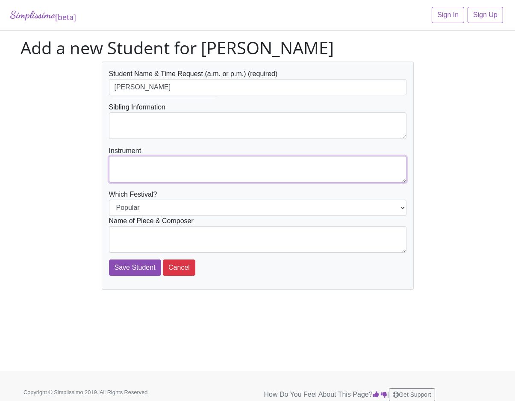
click at [126, 162] on textarea at bounding box center [257, 169] width 297 height 26
click at [115, 165] on textarea "piano" at bounding box center [257, 169] width 297 height 26
type textarea "piano"
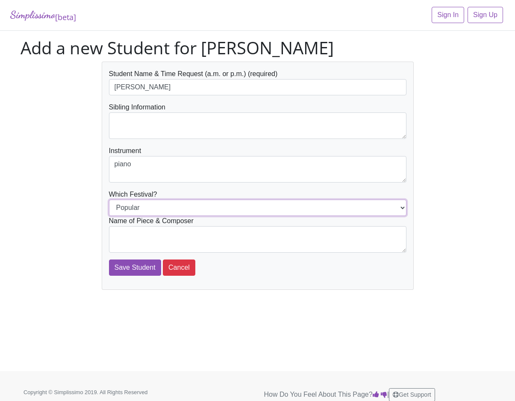
select select "Jazz"
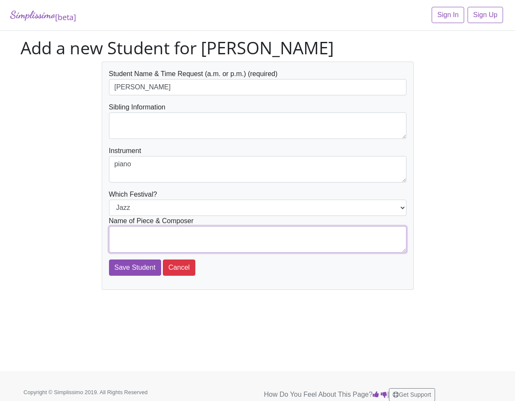
click at [302, 235] on textarea at bounding box center [257, 239] width 297 height 26
type textarea "The Entertainer - Scott Joplin"
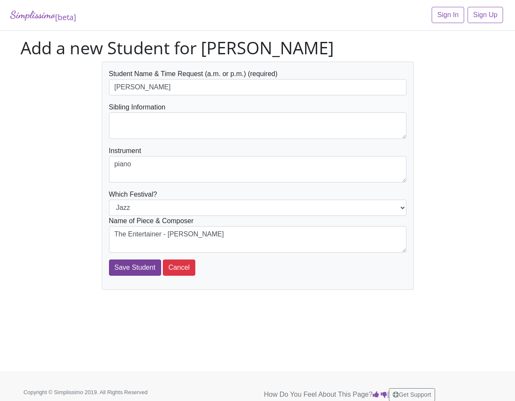
click at [138, 265] on input "Save Student" at bounding box center [135, 267] width 52 height 16
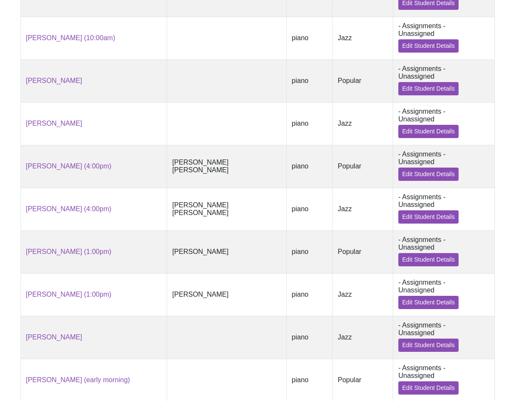
scroll to position [562, 0]
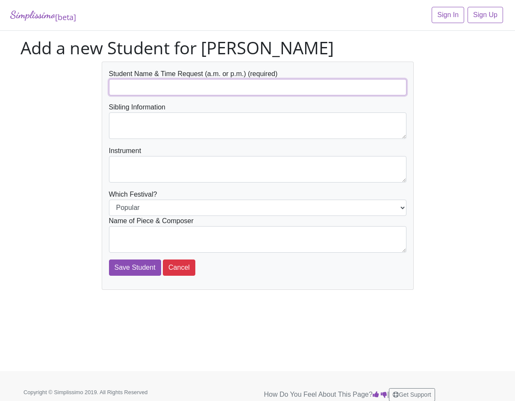
click at [163, 82] on input "text" at bounding box center [257, 87] width 297 height 16
type input "[PERSON_NAME]"
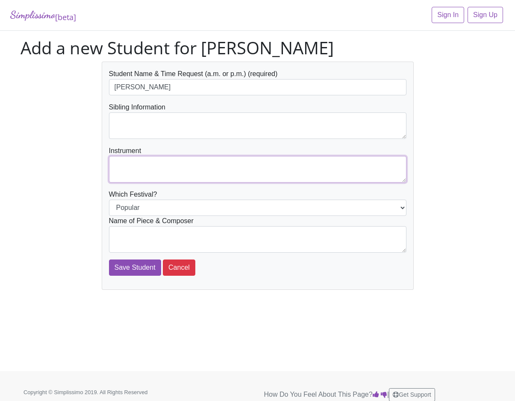
click at [138, 169] on textarea at bounding box center [257, 169] width 297 height 26
type textarea "piano"
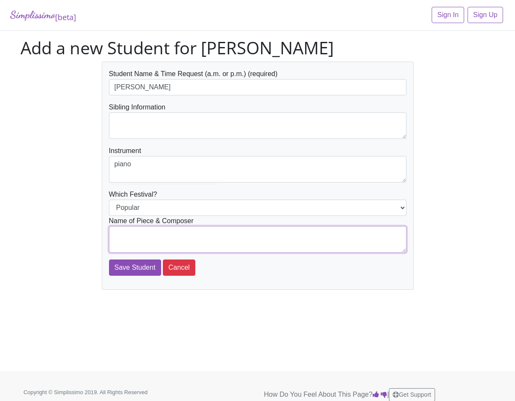
click at [214, 233] on textarea at bounding box center [257, 239] width 297 height 26
click at [188, 235] on textarea "Supercalifragilistic Exp.. - Arr. Faber" at bounding box center [257, 239] width 297 height 26
type textarea "Supercalifragilistic - Arr. Faber"
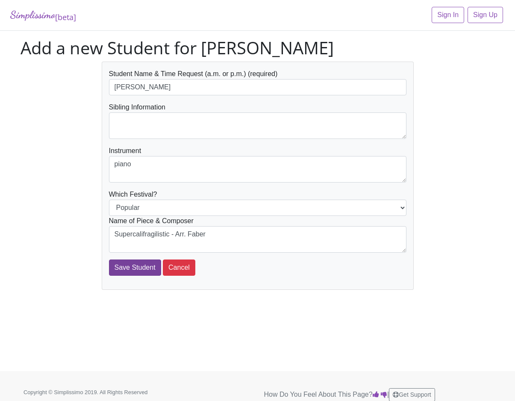
drag, startPoint x: 155, startPoint y: 249, endPoint x: 130, endPoint y: 268, distance: 31.4
click at [130, 268] on input "Save Student" at bounding box center [135, 267] width 52 height 16
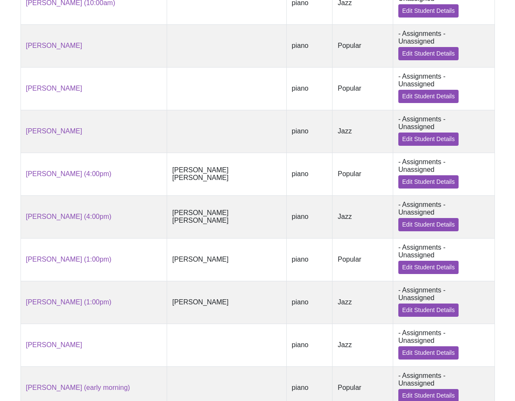
scroll to position [597, 0]
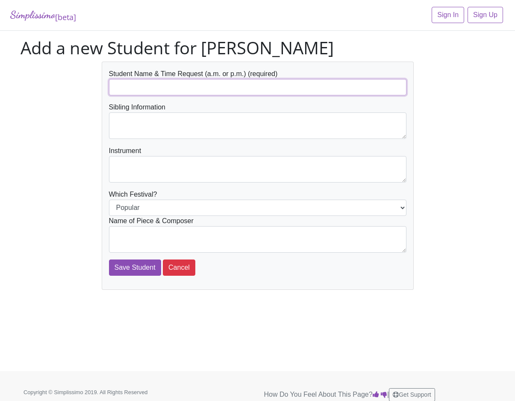
click at [131, 86] on input "text" at bounding box center [257, 87] width 297 height 16
type input "[PERSON_NAME]"
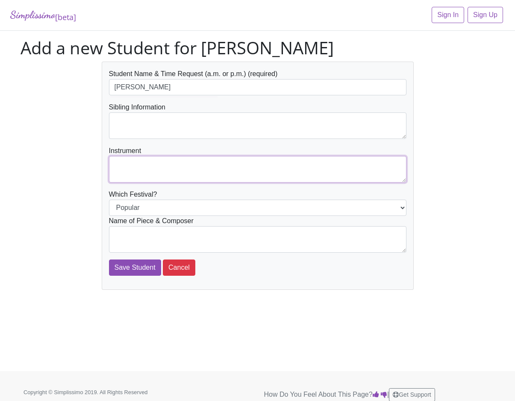
click at [129, 168] on textarea at bounding box center [257, 169] width 297 height 26
type textarea "piano"
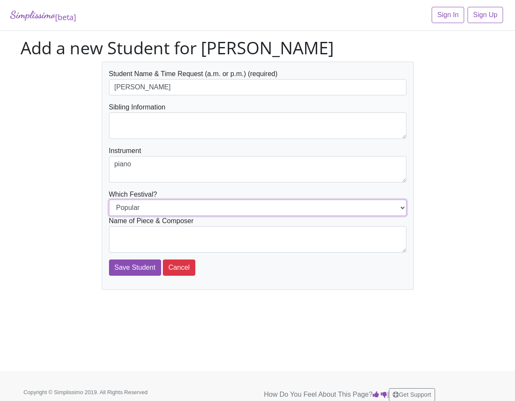
select select "Jazz"
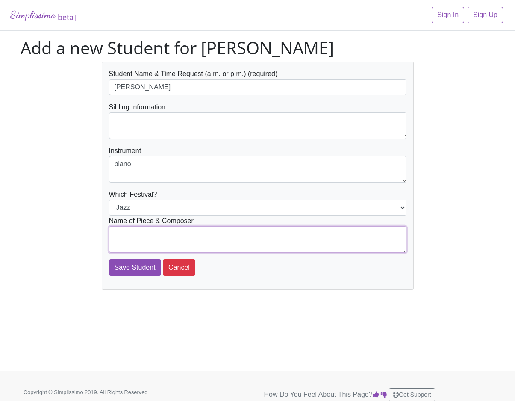
click at [279, 238] on textarea at bounding box center [257, 239] width 297 height 26
type textarea "Blues Band - Boyd"
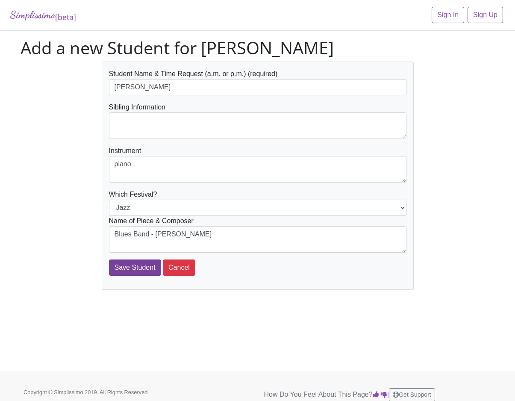
click at [121, 265] on input "Save Student" at bounding box center [135, 267] width 52 height 16
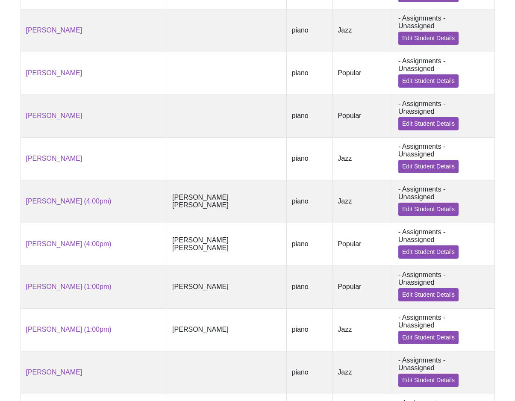
scroll to position [617, 0]
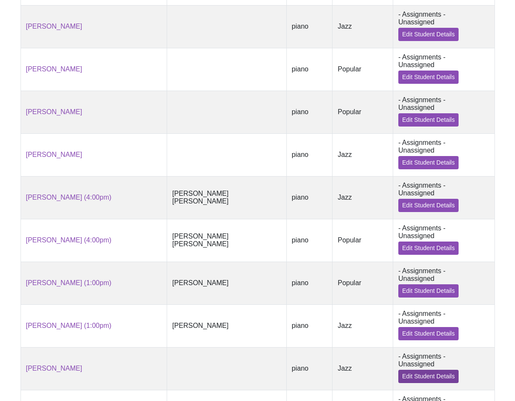
click at [458, 370] on link "Edit Student Details" at bounding box center [428, 376] width 60 height 13
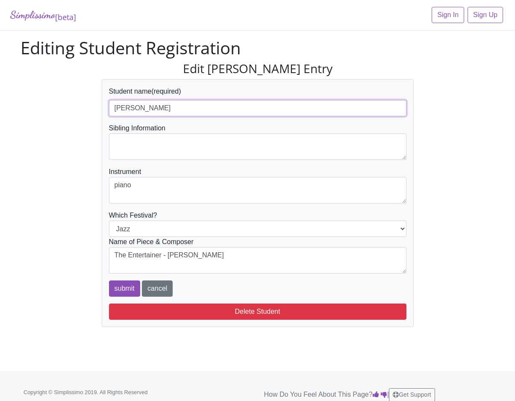
click at [175, 108] on input "Thien Pham" at bounding box center [257, 108] width 297 height 16
type input "[PERSON_NAME] (early morning)"
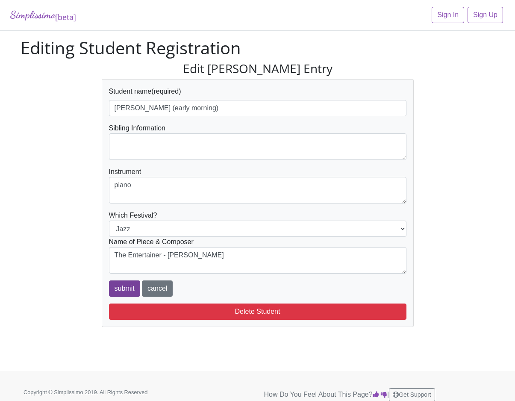
click at [122, 288] on input "submit" at bounding box center [124, 288] width 31 height 16
